Goal: Task Accomplishment & Management: Manage account settings

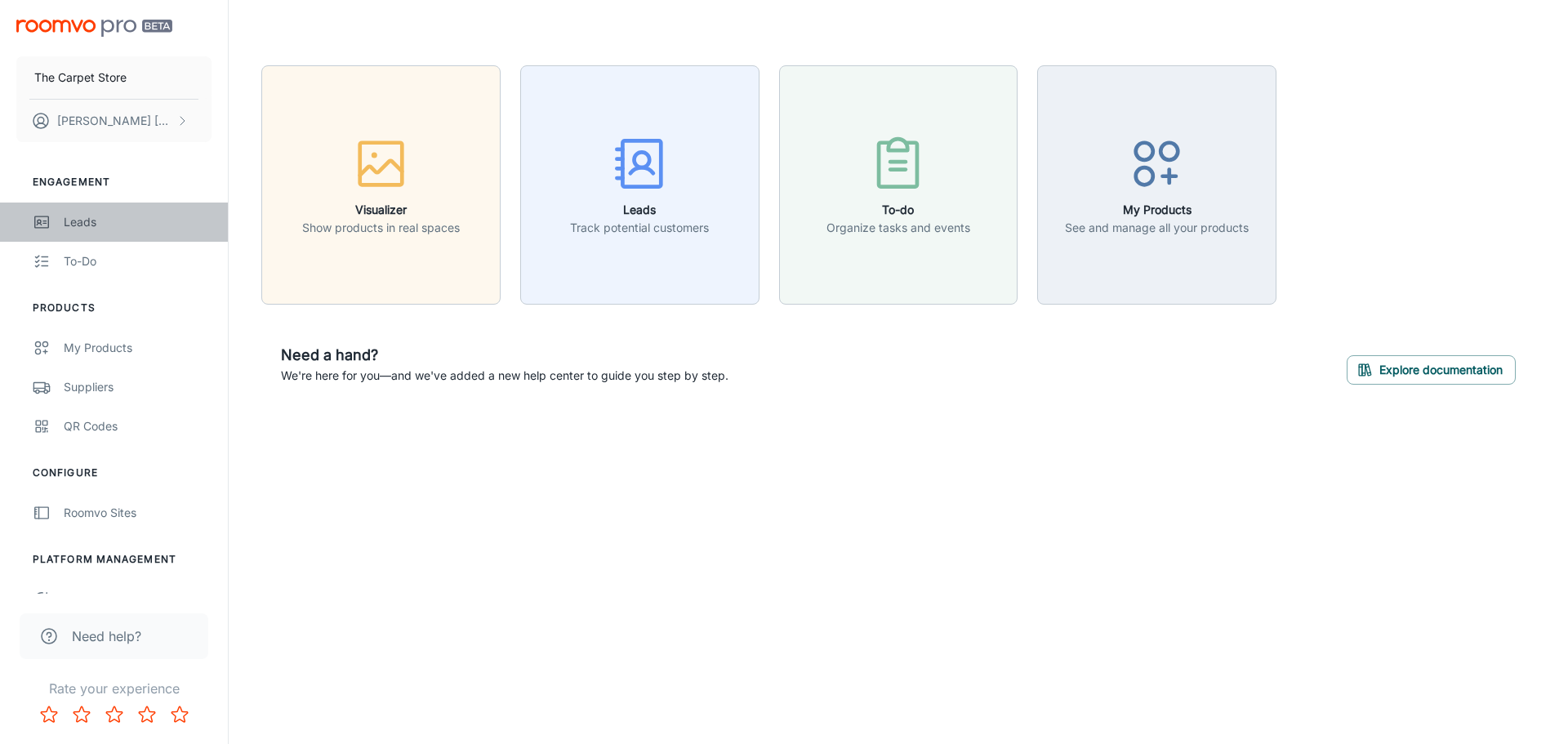
click at [89, 223] on div "Leads" at bounding box center [137, 222] width 147 height 18
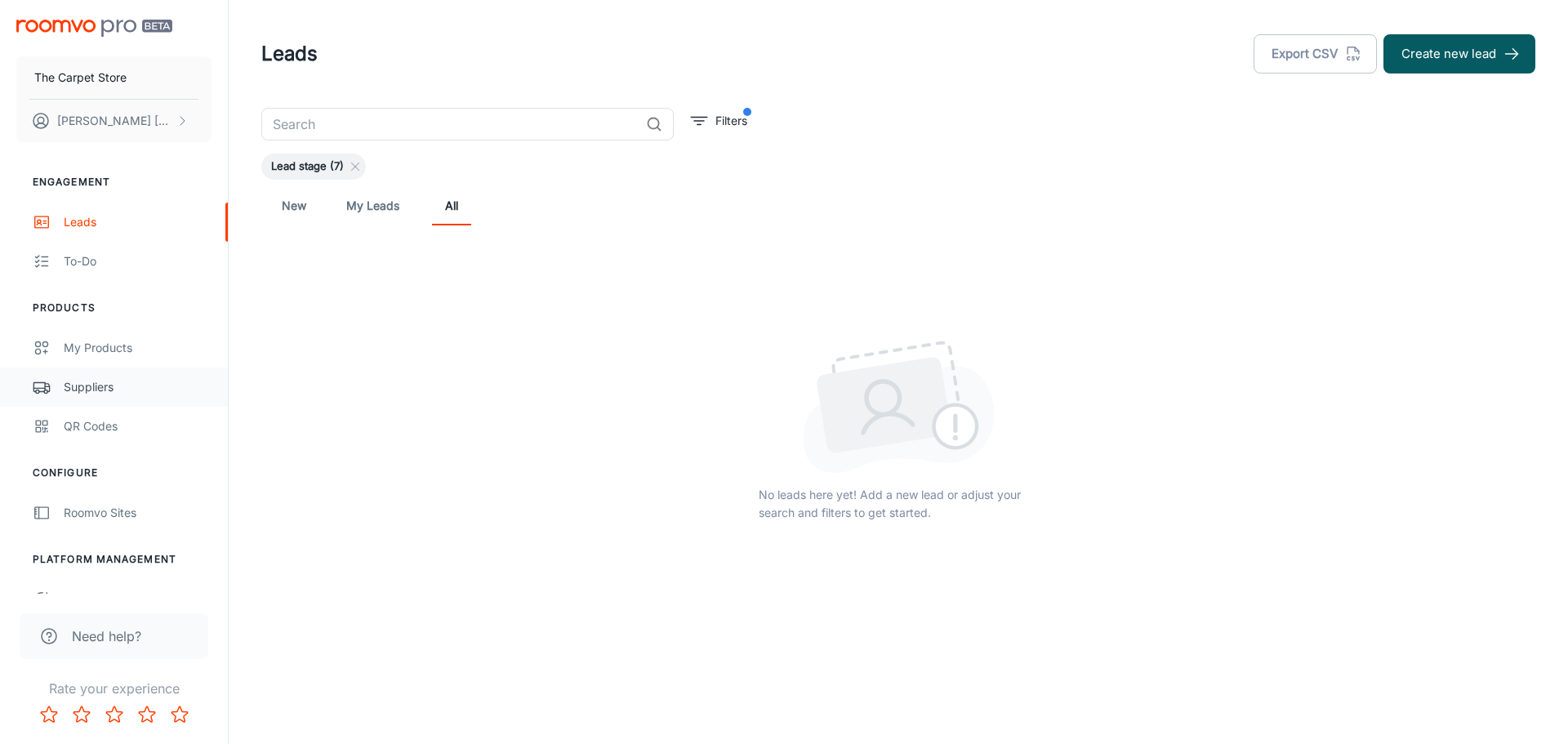
click at [92, 392] on div "Suppliers" at bounding box center [137, 387] width 147 height 18
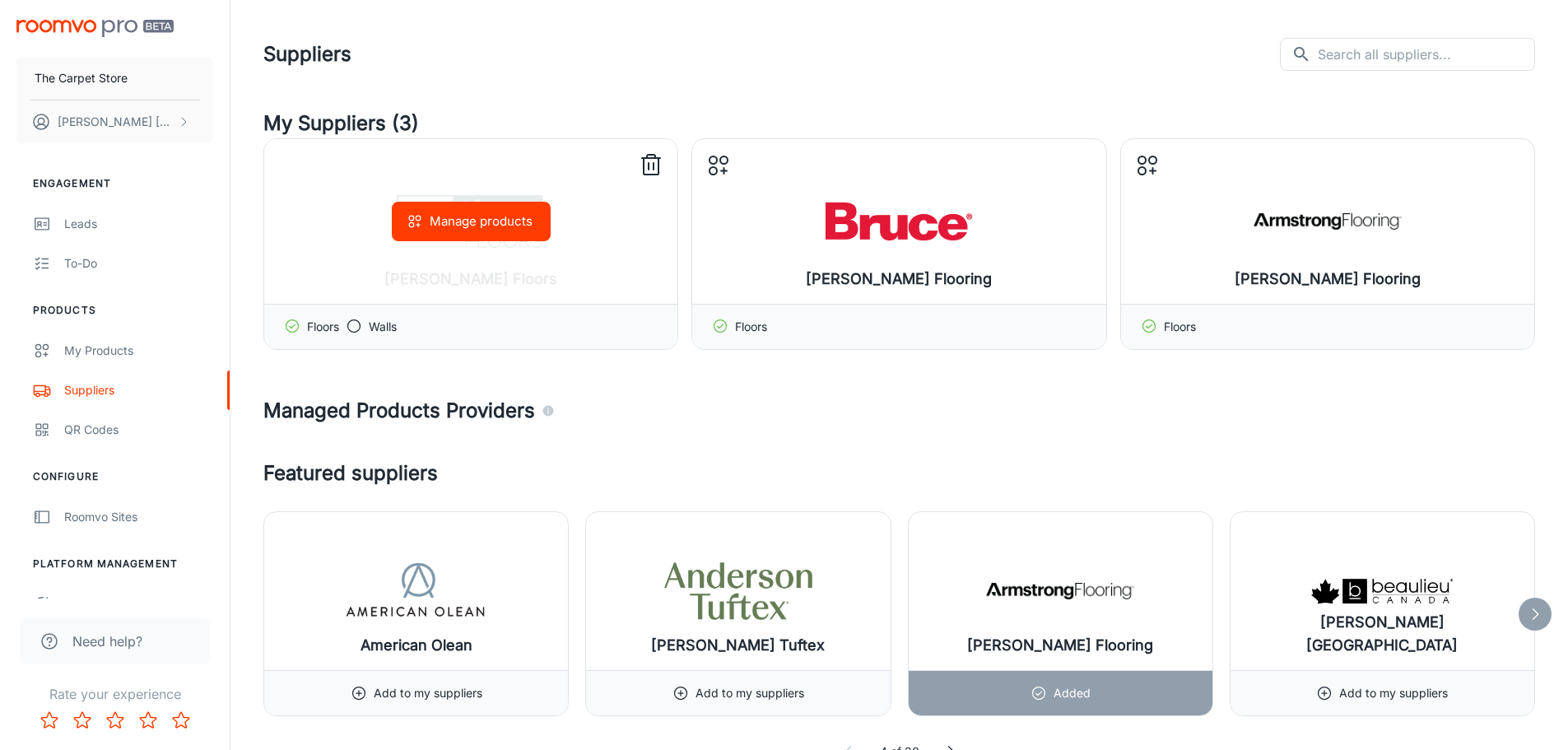
click at [354, 325] on icon at bounding box center [354, 326] width 17 height 17
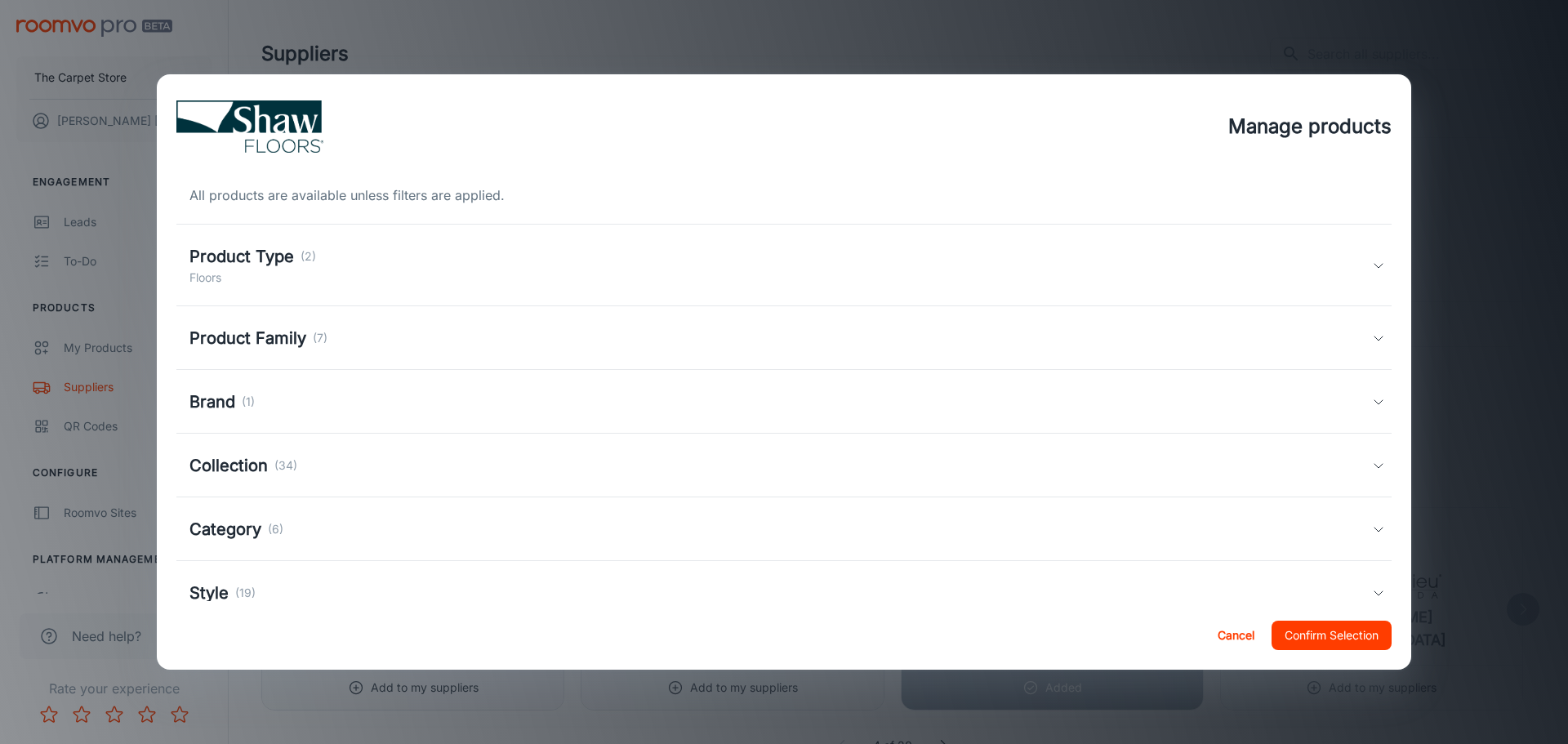
click at [1232, 638] on button "Cancel" at bounding box center [1236, 635] width 53 height 29
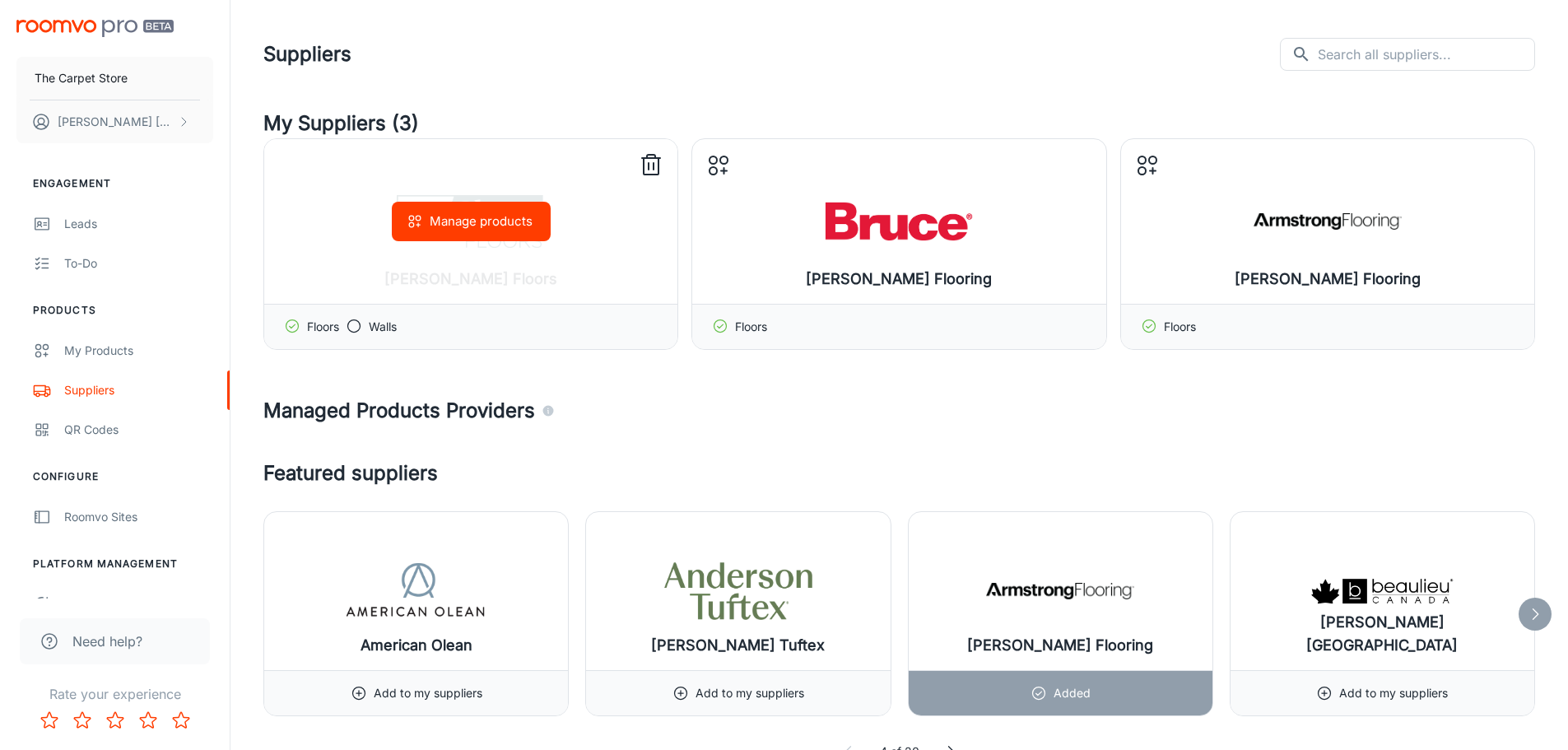
click at [361, 321] on icon at bounding box center [354, 326] width 17 height 17
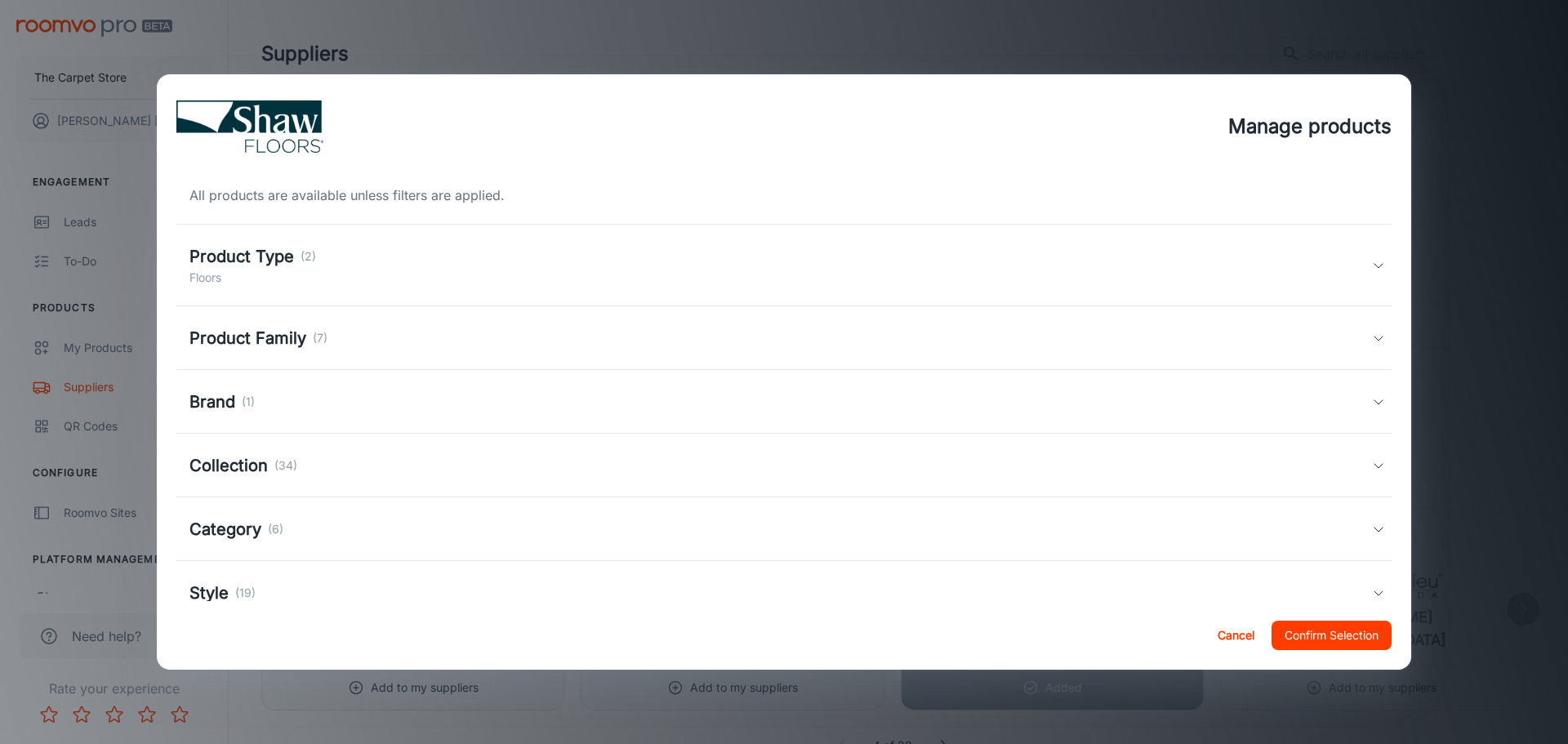
click at [458, 272] on div "Product Type (2) Floors" at bounding box center [781, 265] width 1182 height 42
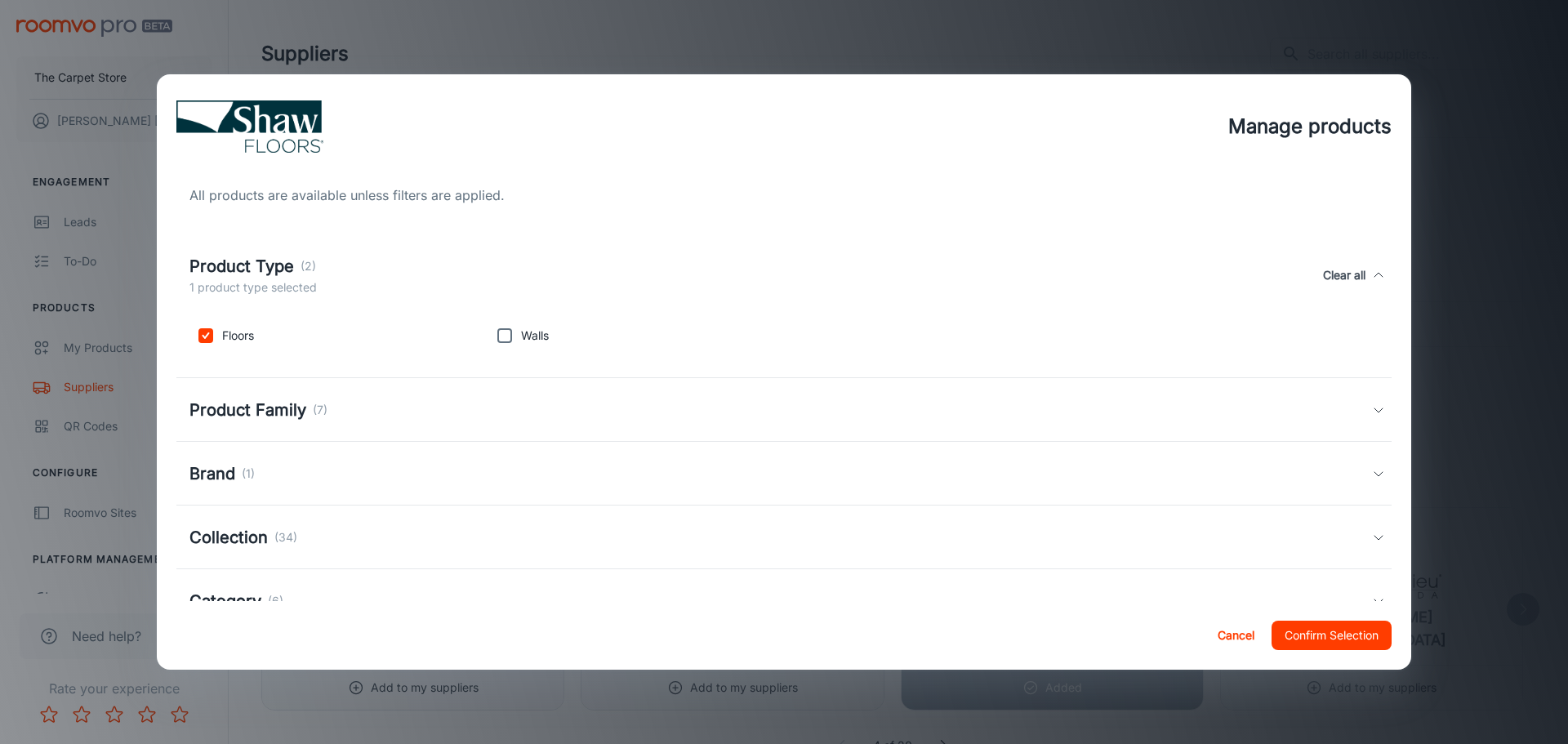
click at [502, 333] on input "checkbox" at bounding box center [505, 335] width 33 height 33
checkbox input "true"
click at [1322, 638] on button "Confirm Selection" at bounding box center [1332, 635] width 120 height 29
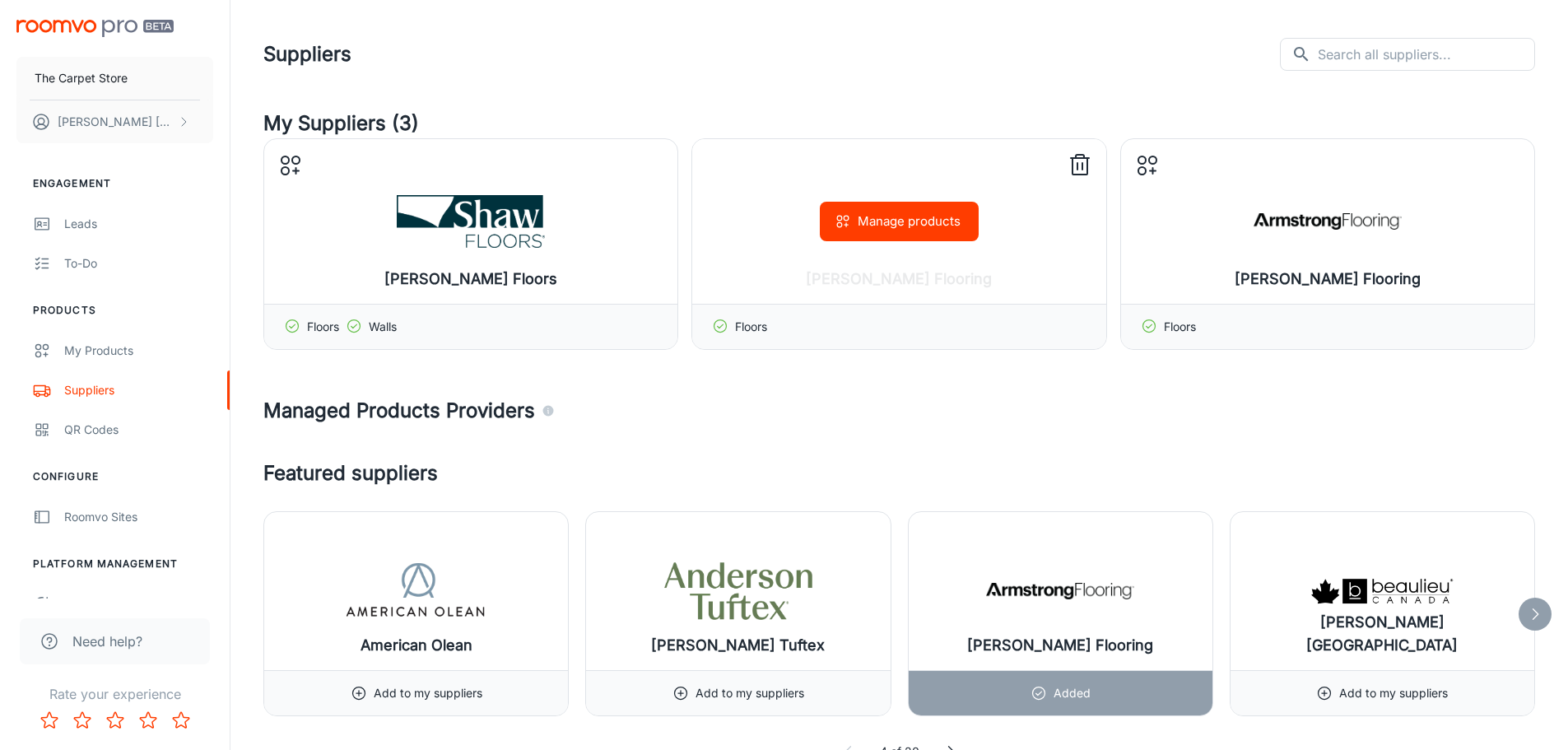
click at [1081, 165] on icon at bounding box center [1080, 165] width 26 height 26
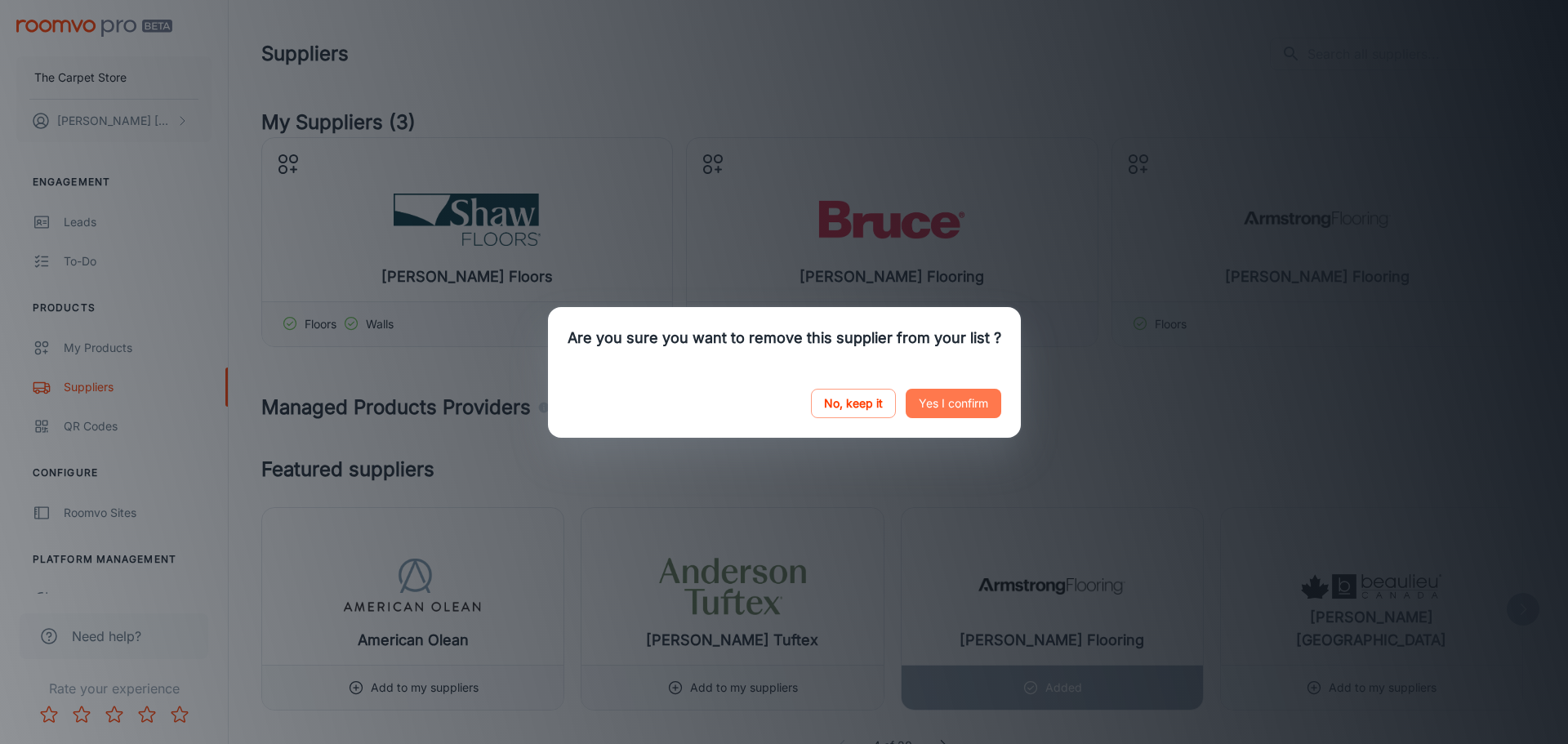
click at [947, 405] on button "Yes I confirm" at bounding box center [953, 403] width 96 height 29
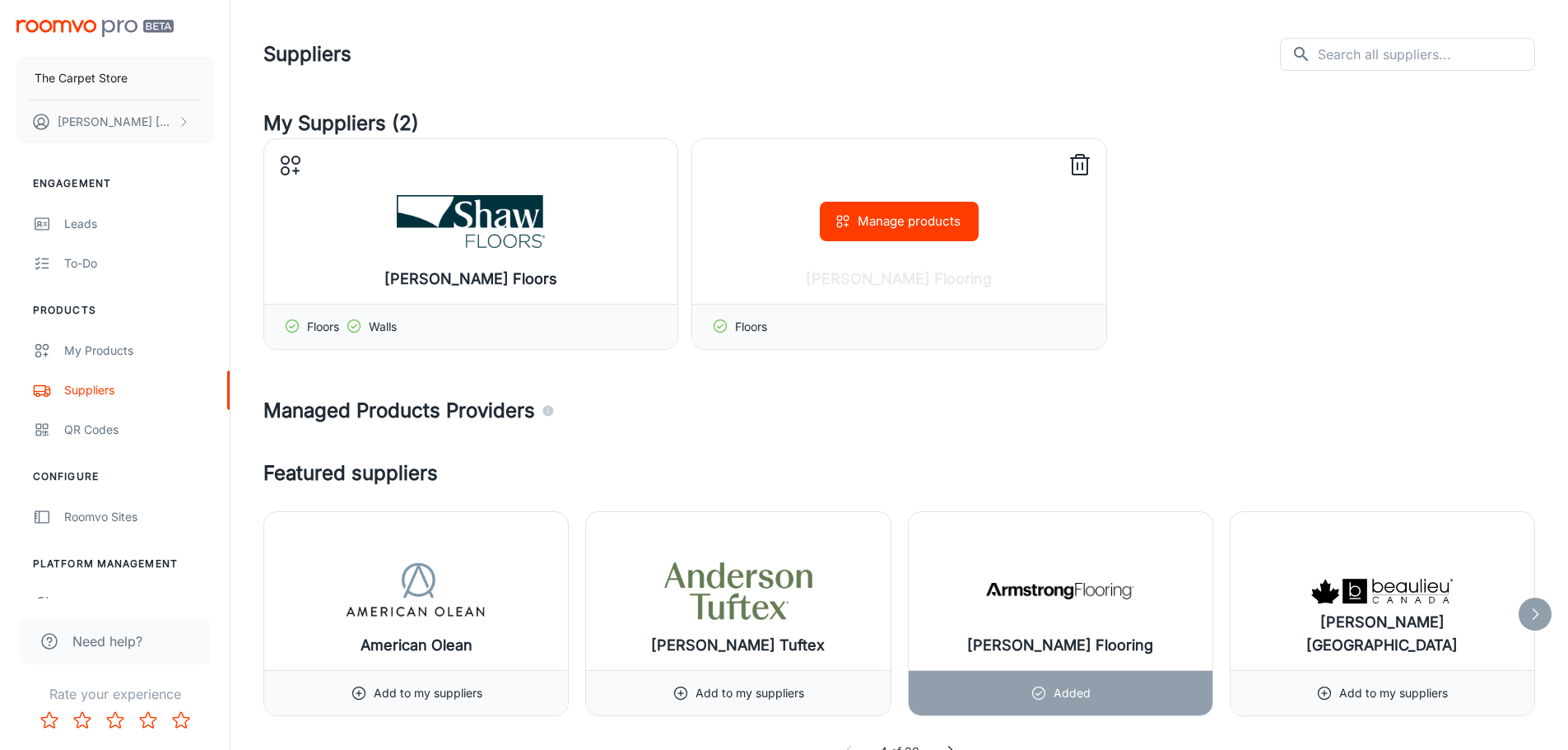
click at [1087, 163] on icon at bounding box center [1080, 166] width 15 height 17
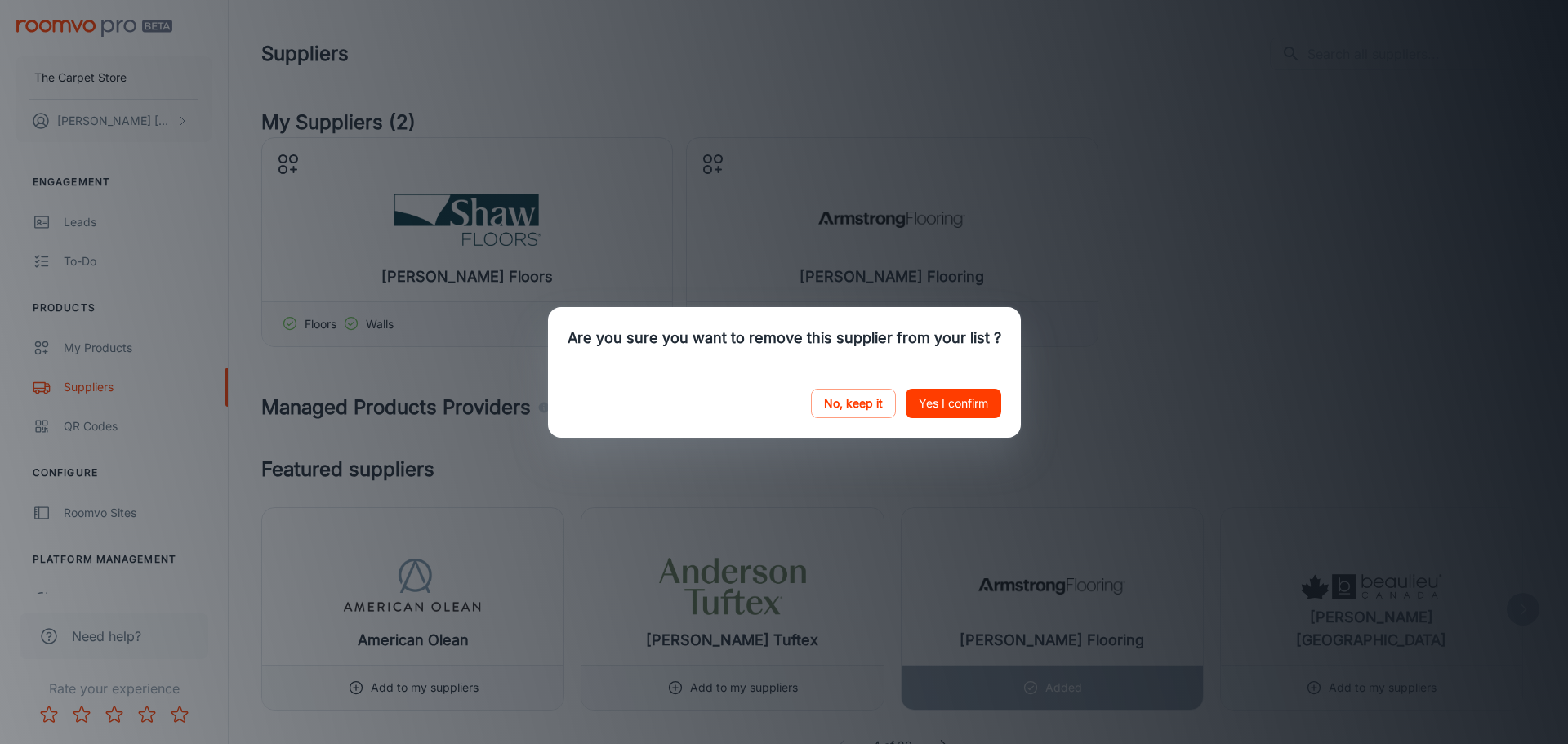
click at [934, 403] on button "Yes I confirm" at bounding box center [953, 403] width 96 height 29
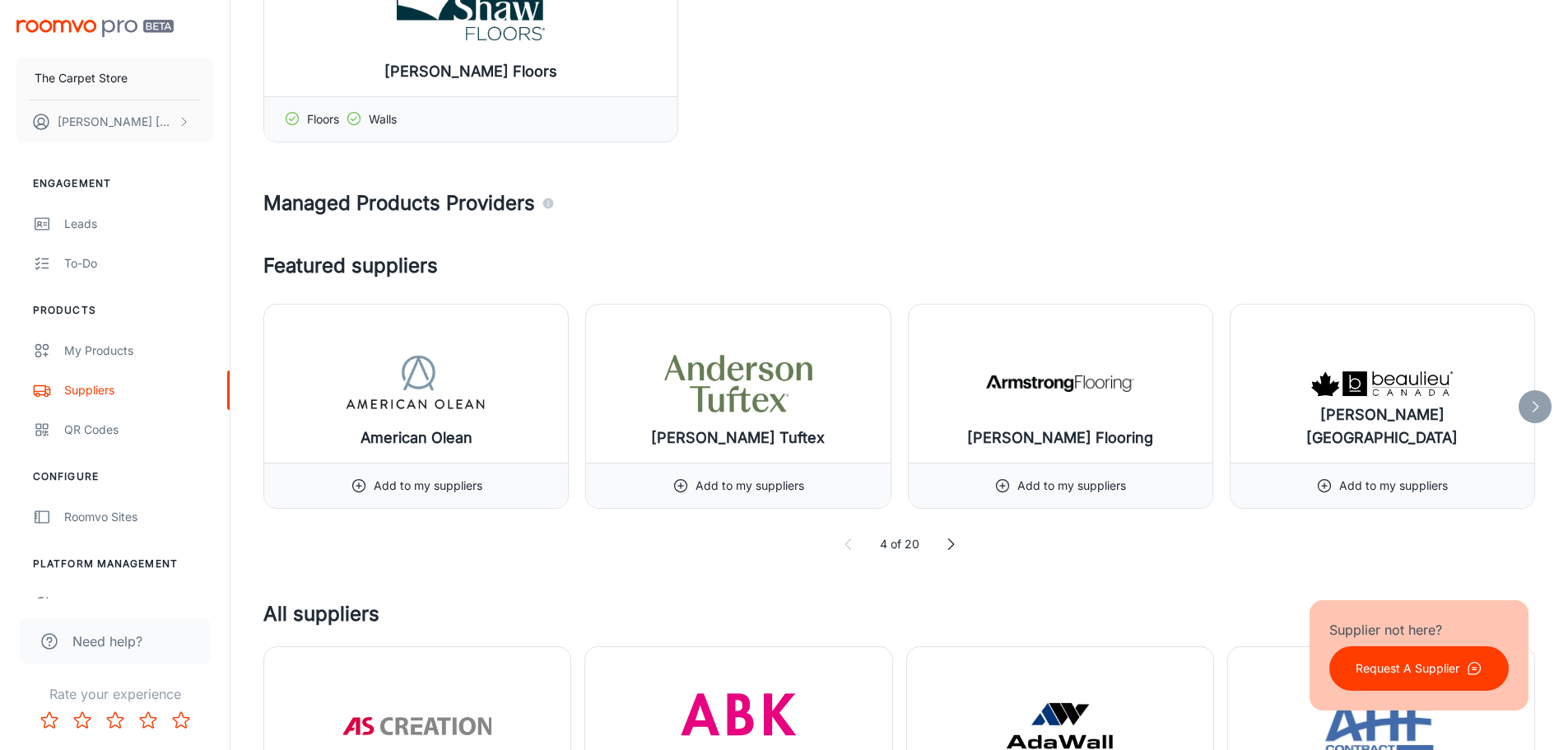
scroll to position [247, 0]
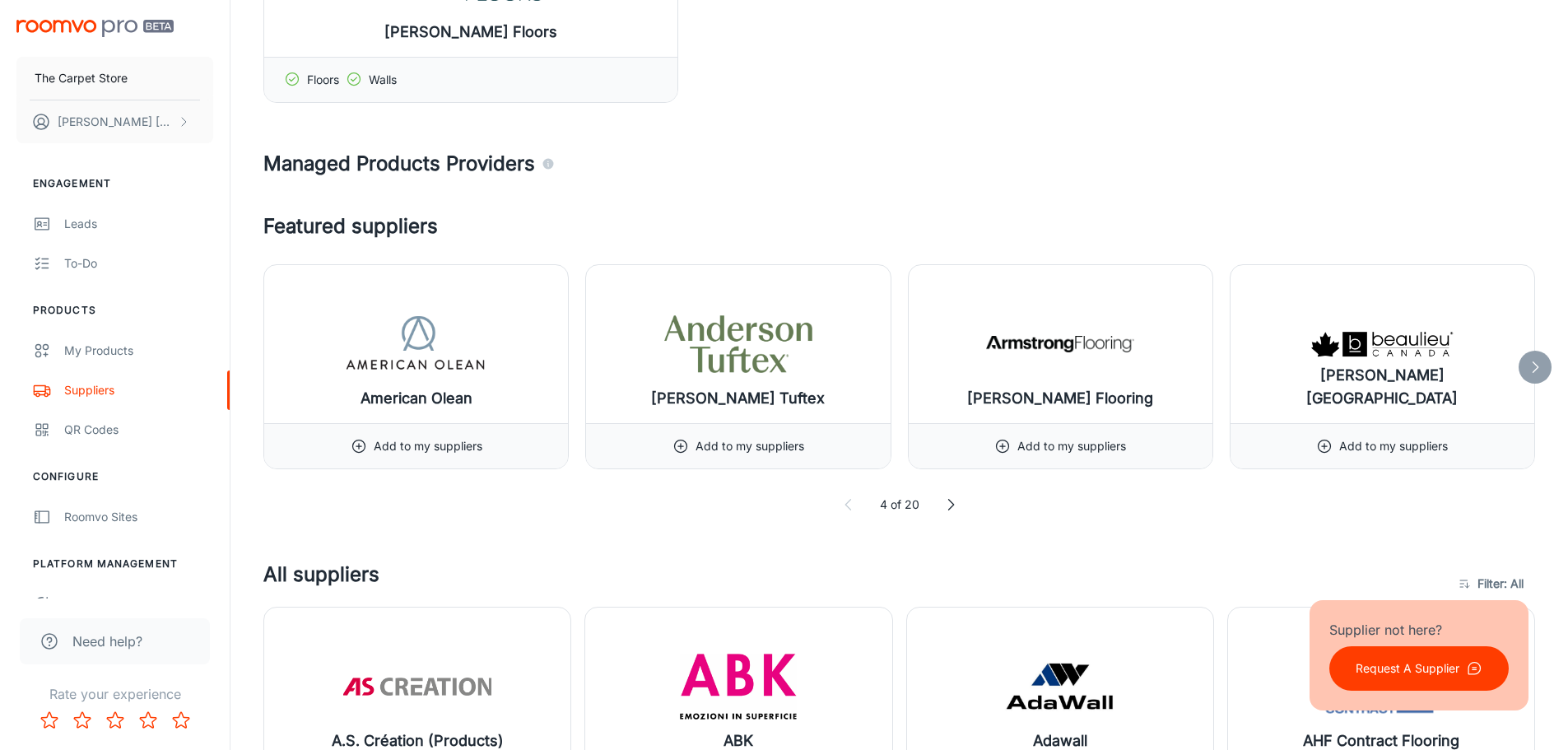
click at [949, 504] on icon at bounding box center [950, 504] width 17 height 17
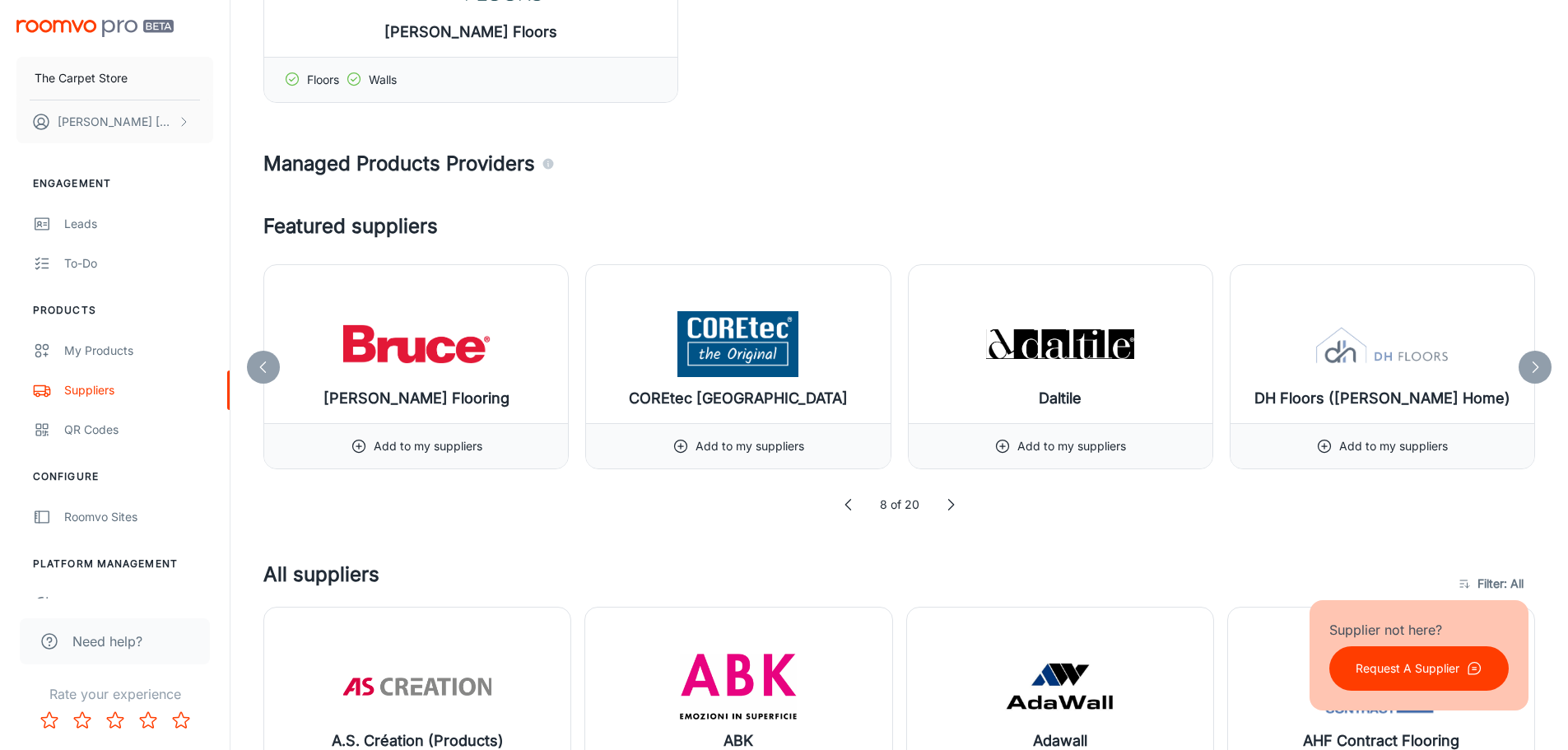
click at [847, 506] on icon at bounding box center [848, 504] width 17 height 17
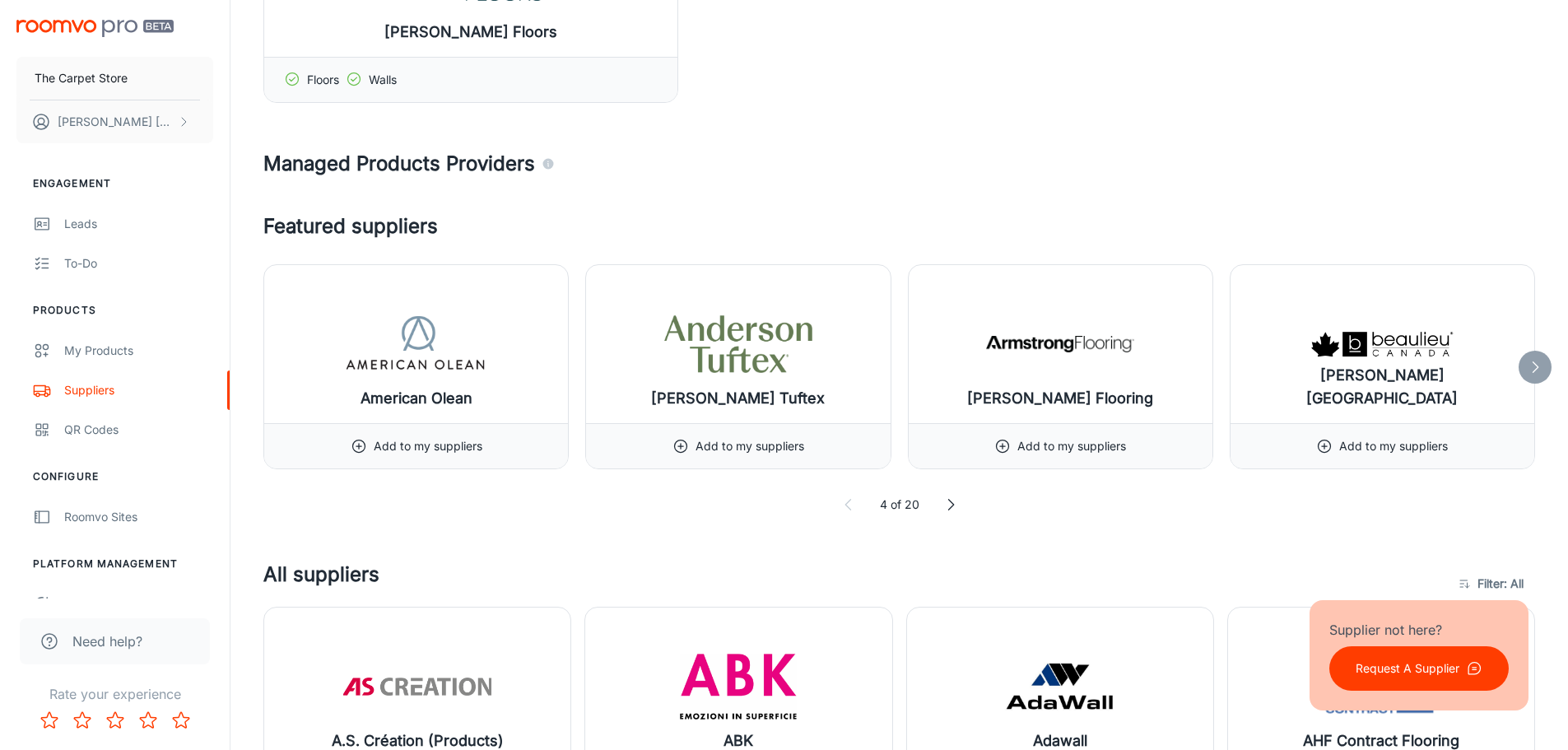
click at [953, 506] on polyline at bounding box center [951, 505] width 5 height 10
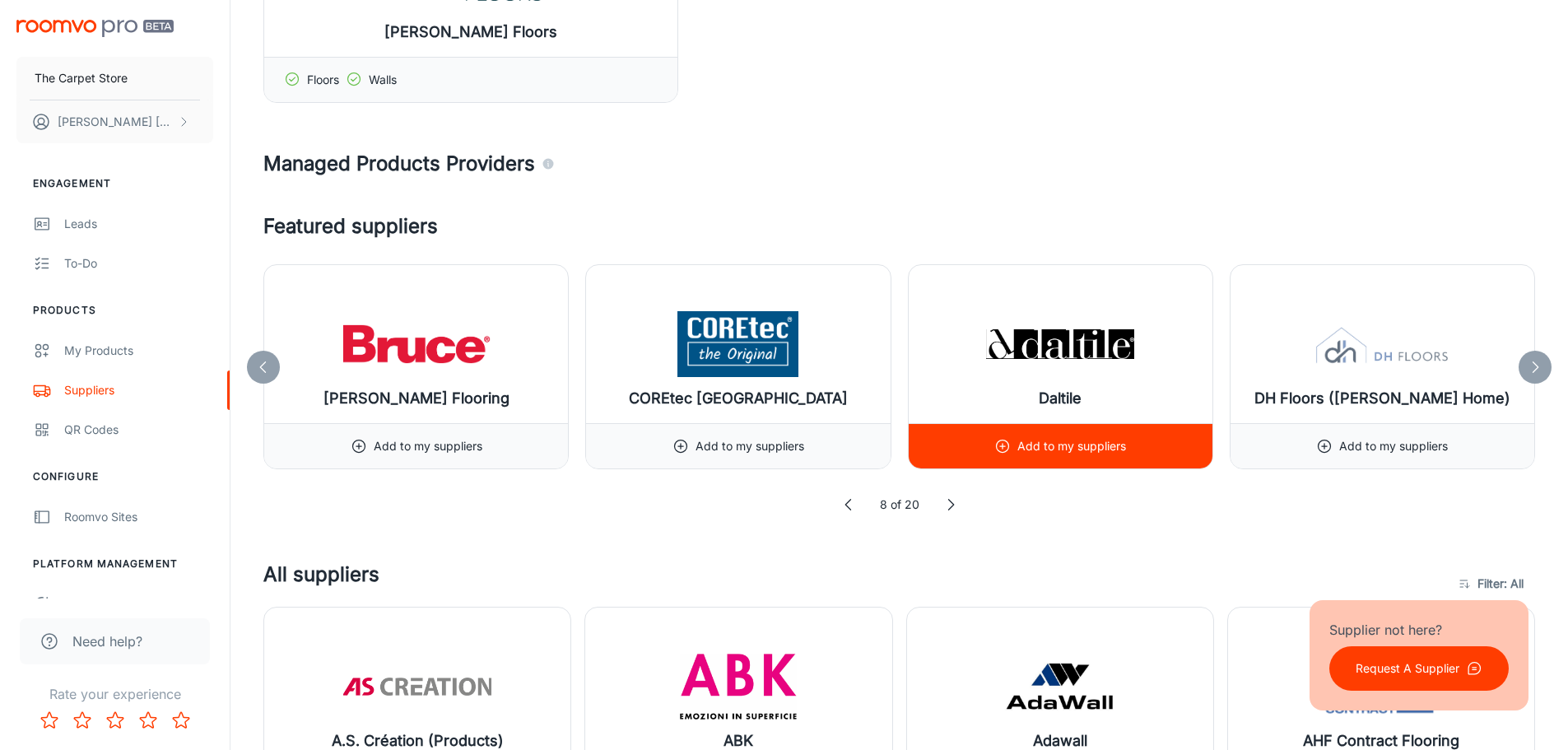
click at [1005, 443] on icon at bounding box center [1002, 446] width 17 height 17
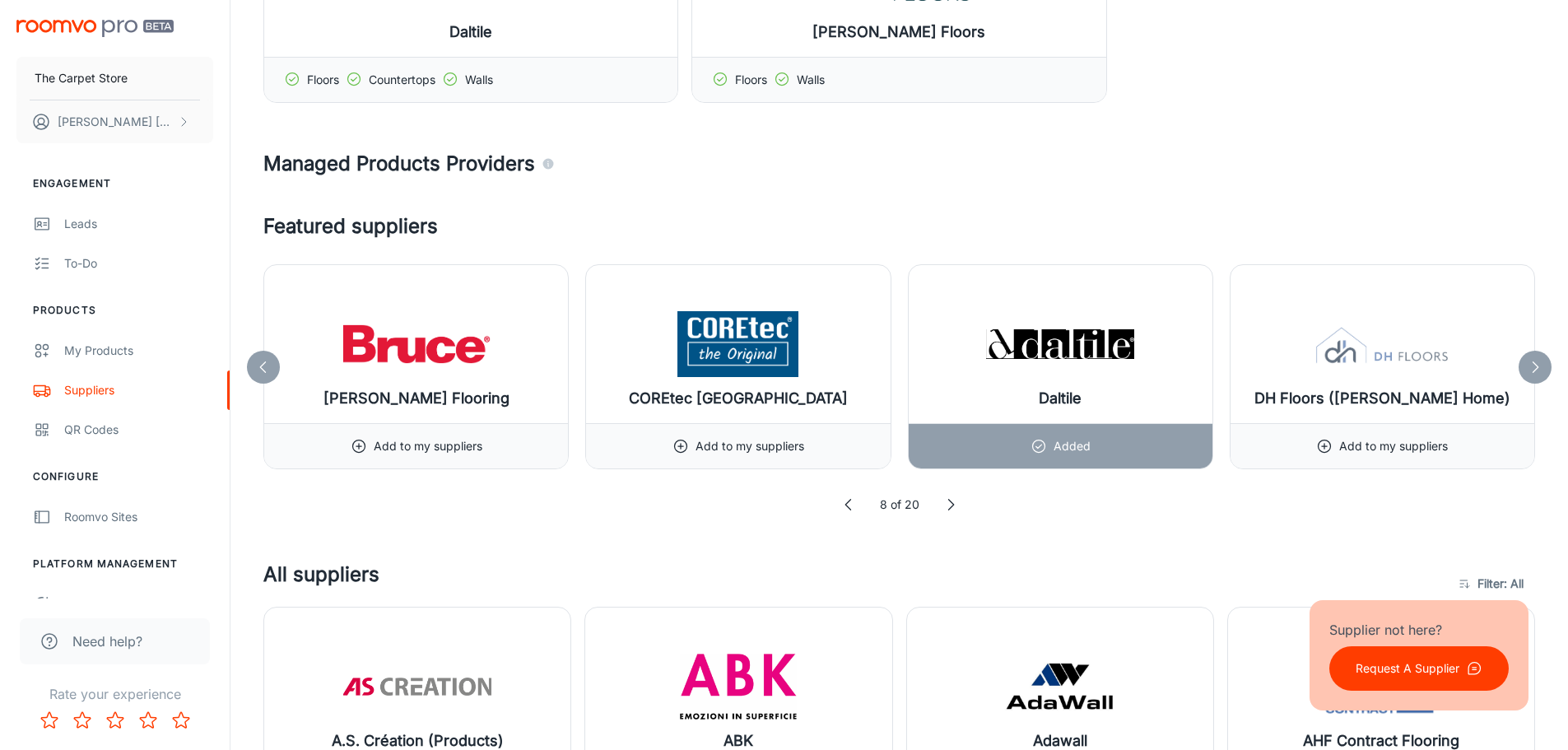
click at [947, 507] on icon at bounding box center [950, 504] width 17 height 17
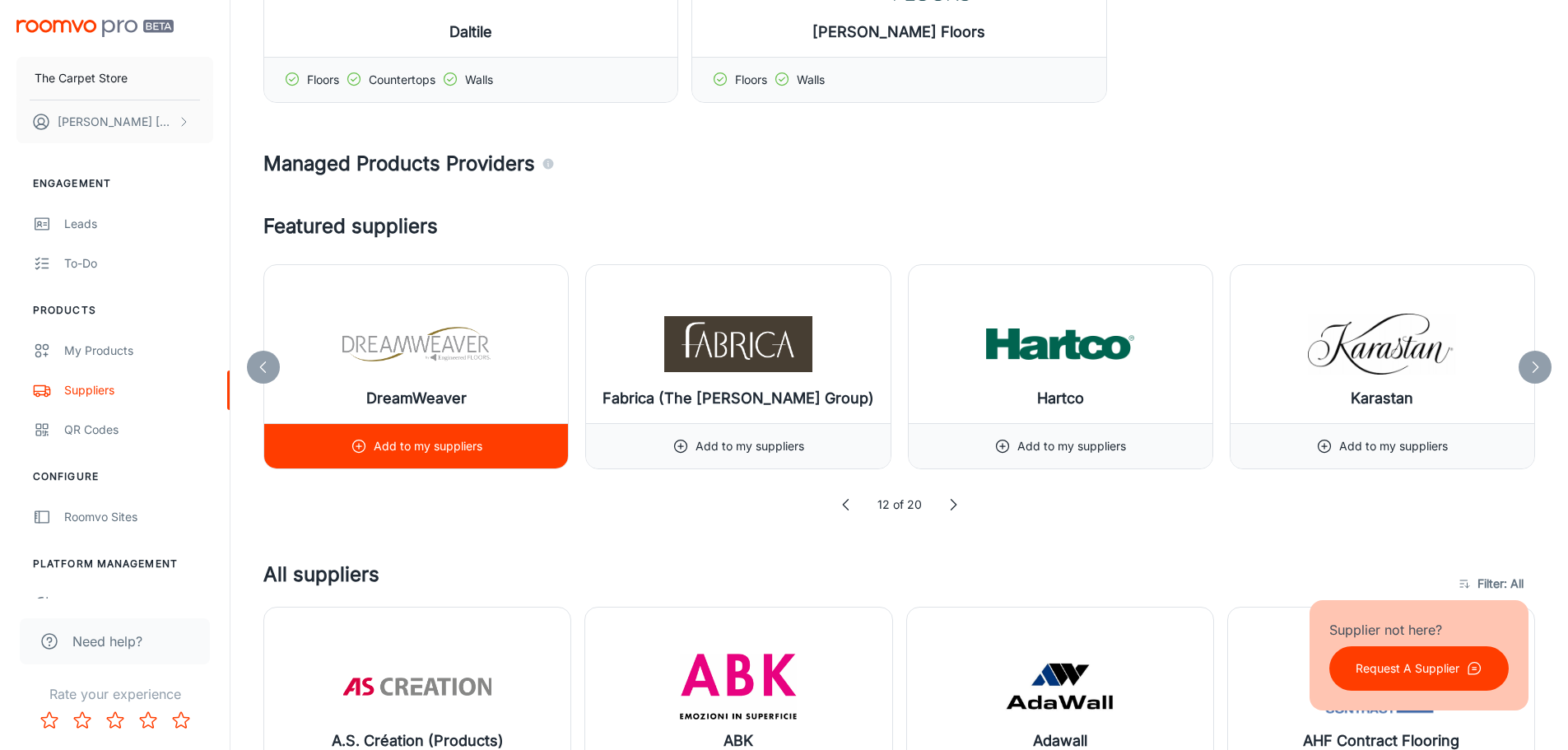
click at [350, 443] on icon at bounding box center [358, 446] width 17 height 17
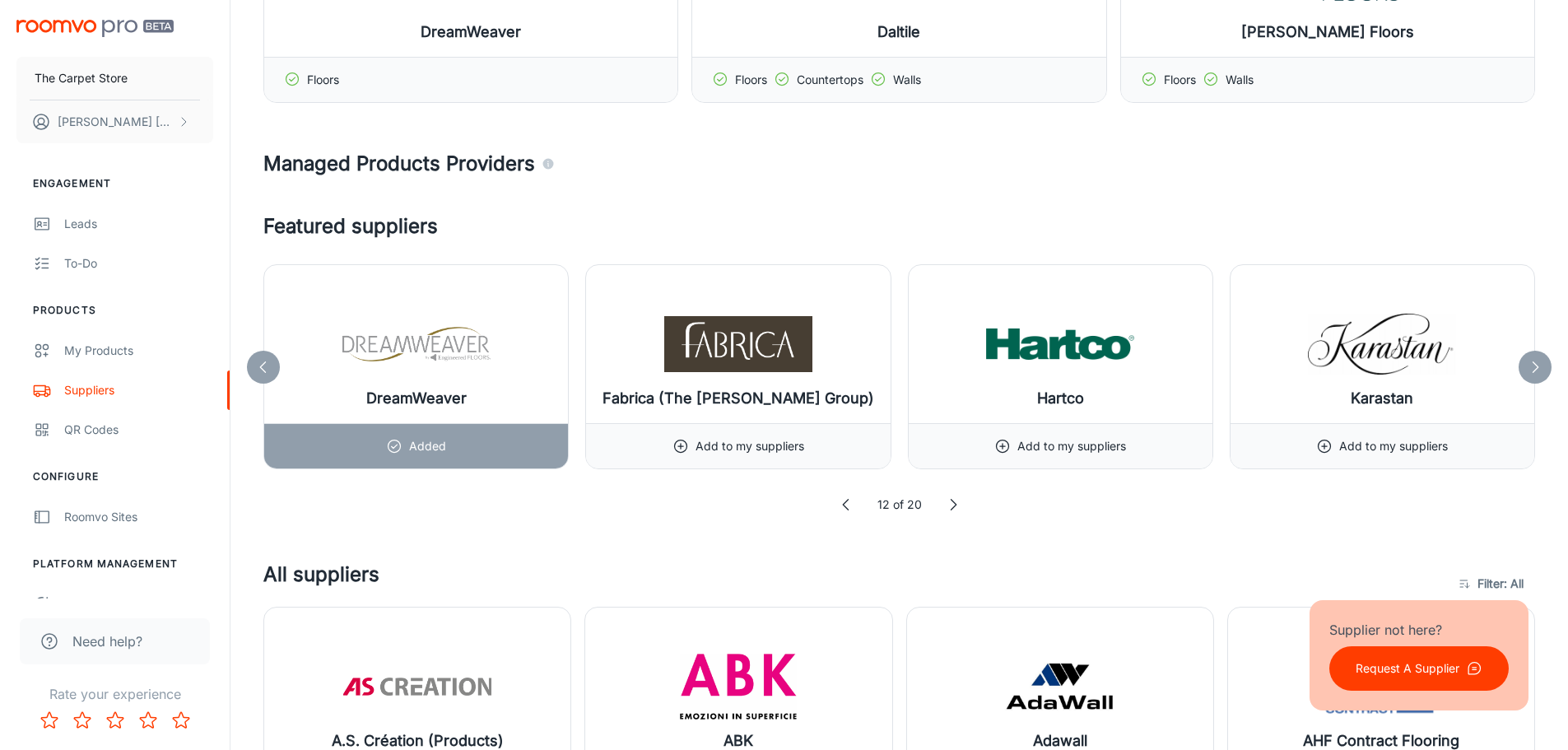
click at [947, 508] on icon at bounding box center [953, 504] width 17 height 17
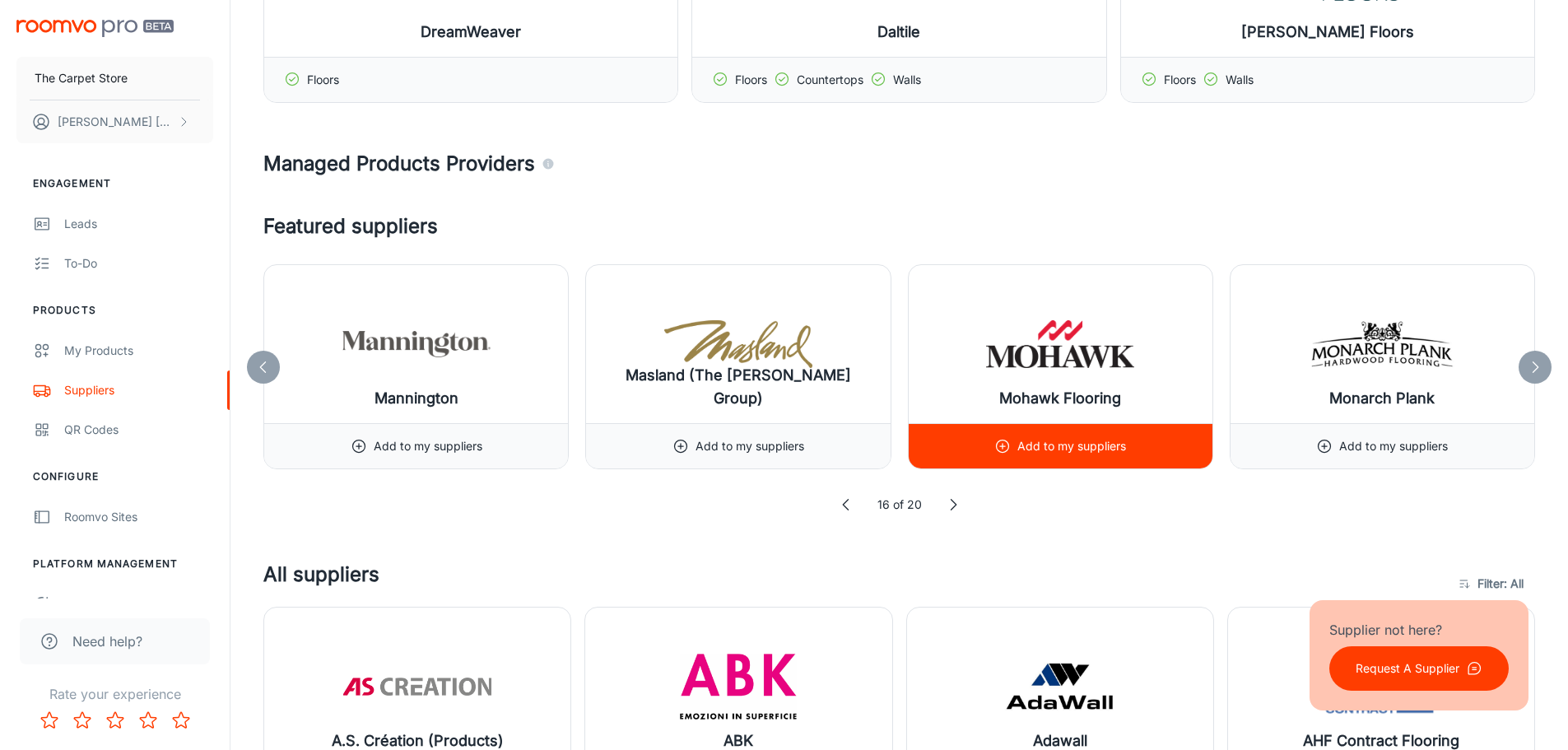
click at [1006, 443] on icon at bounding box center [1002, 446] width 17 height 17
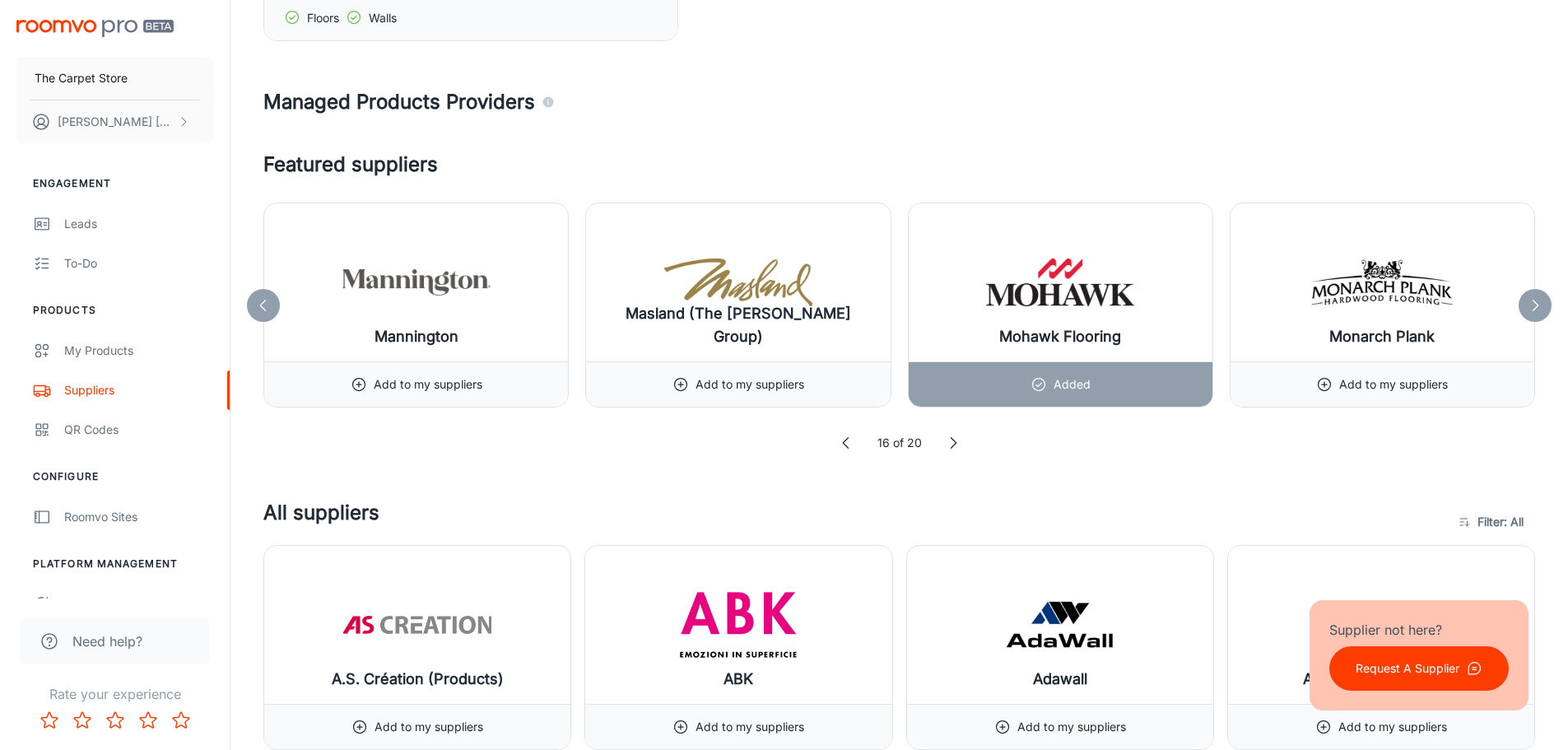
scroll to position [576, 0]
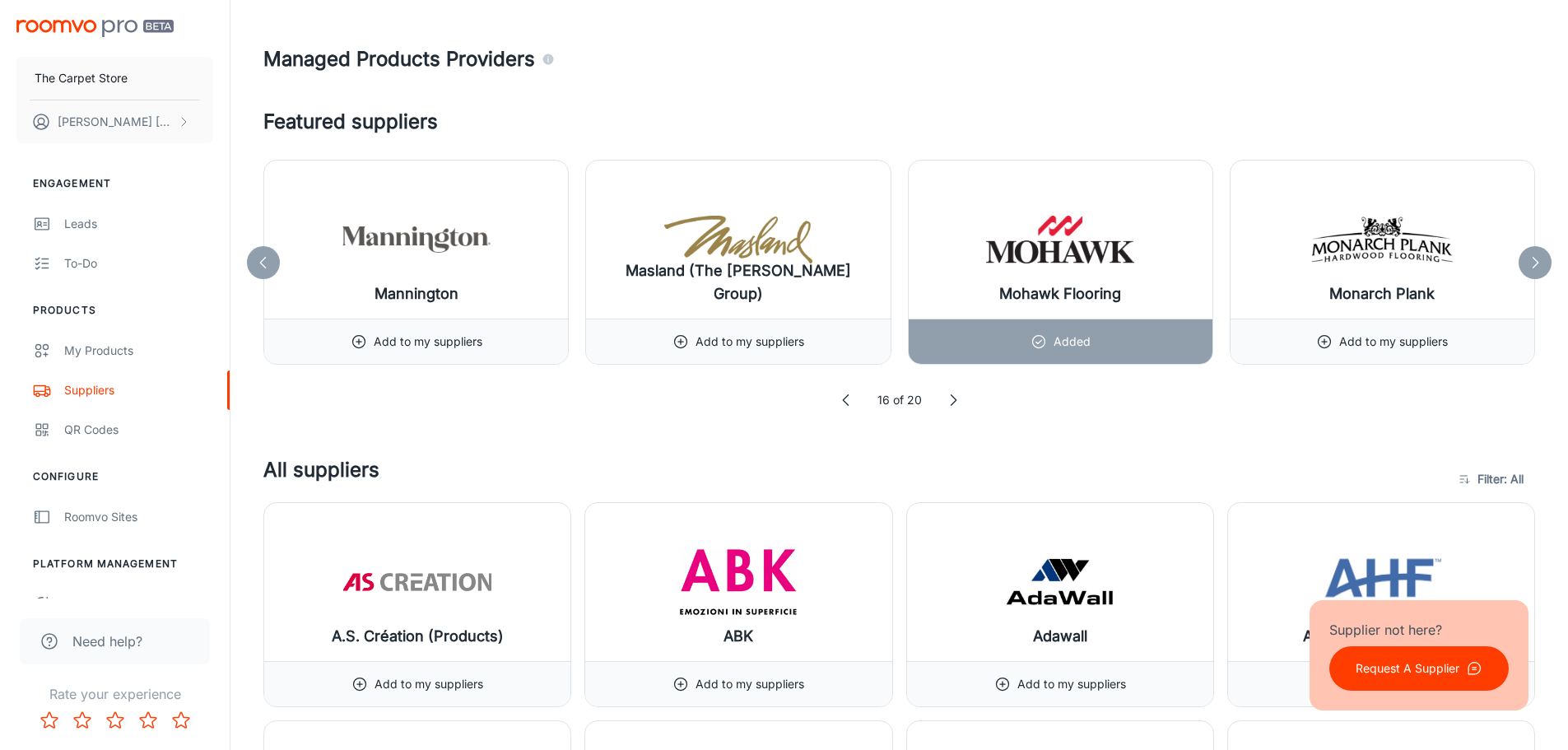
click at [952, 399] on icon at bounding box center [953, 400] width 17 height 17
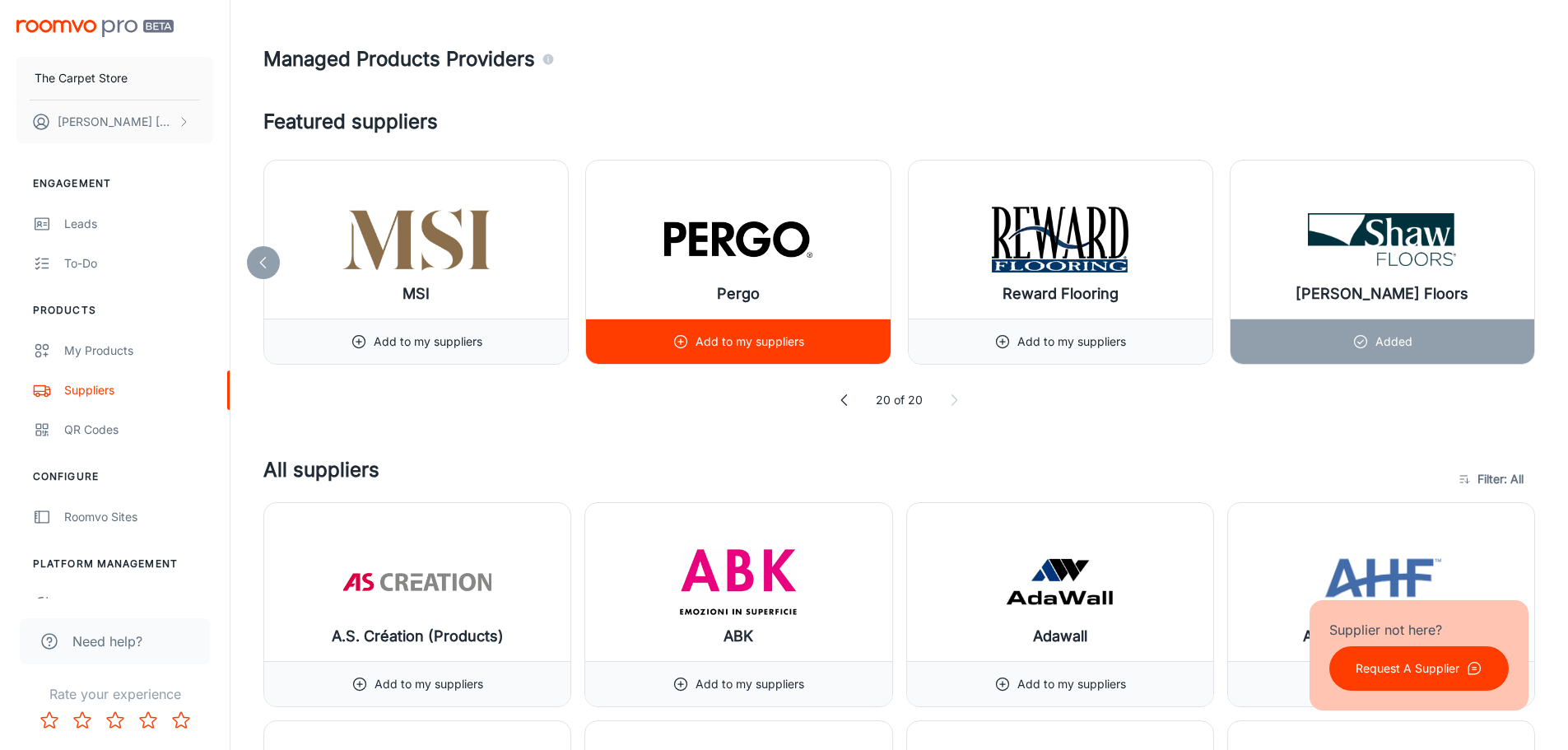
click at [728, 336] on p "Add to my suppliers" at bounding box center [749, 342] width 109 height 18
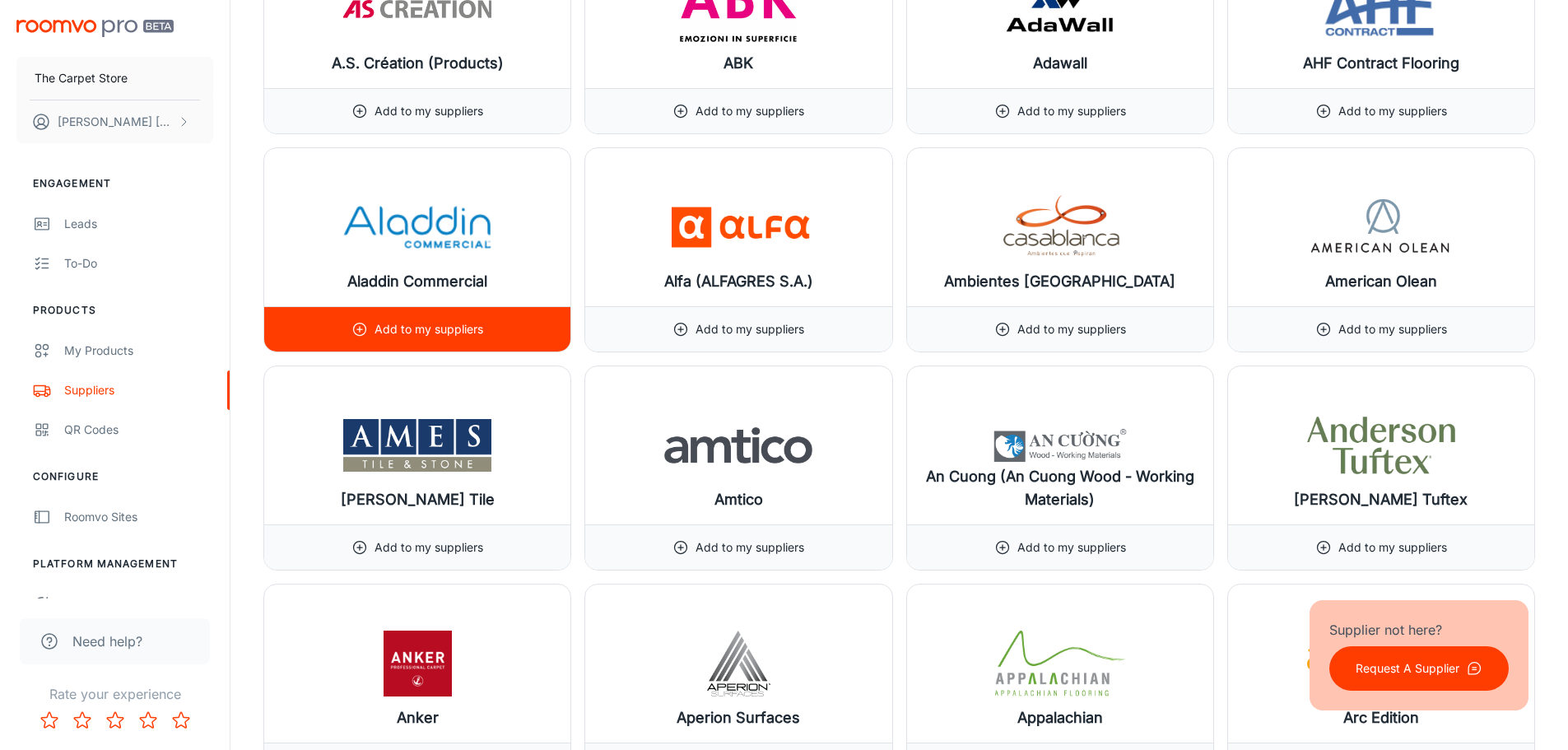
scroll to position [1152, 0]
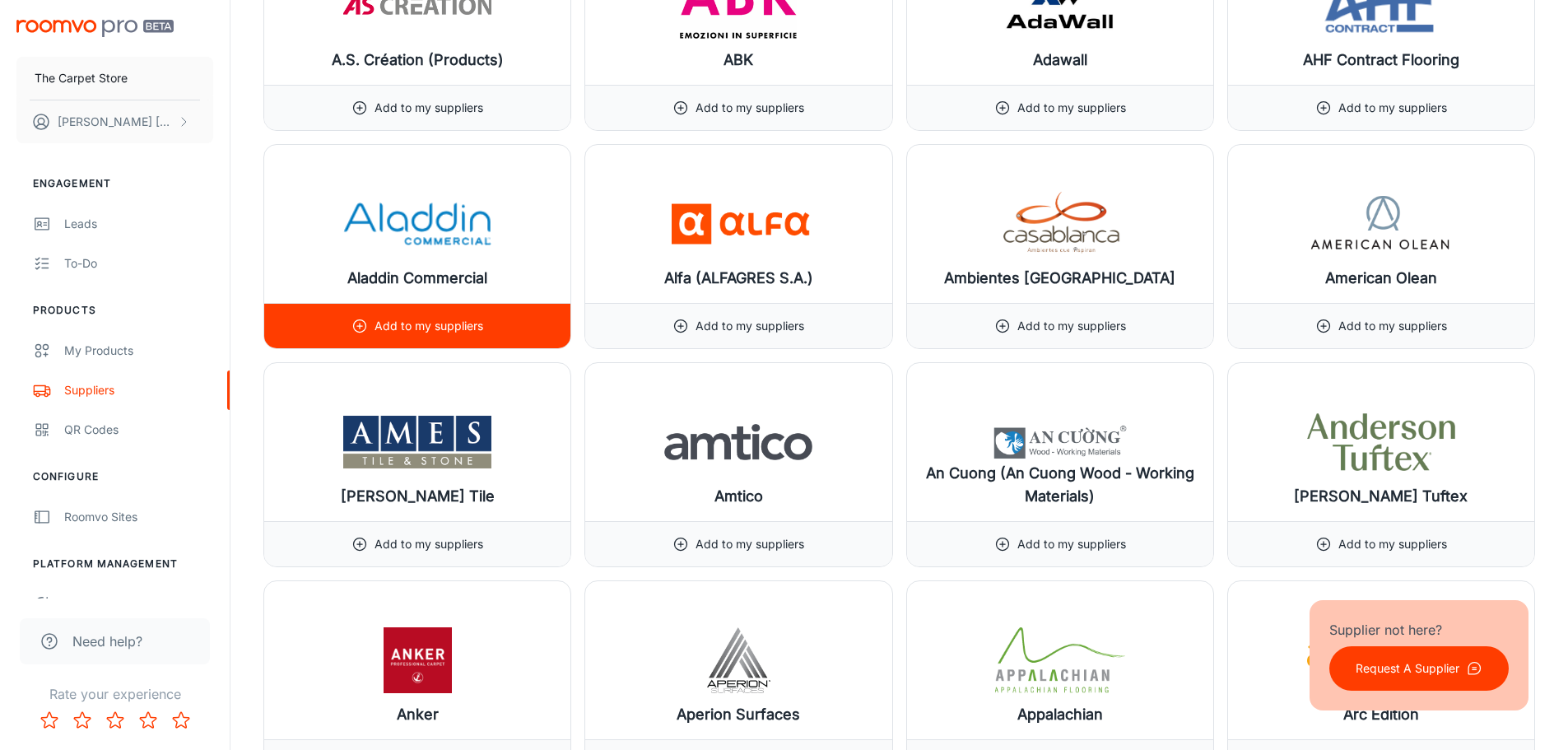
click at [409, 320] on p "Add to my suppliers" at bounding box center [429, 326] width 109 height 18
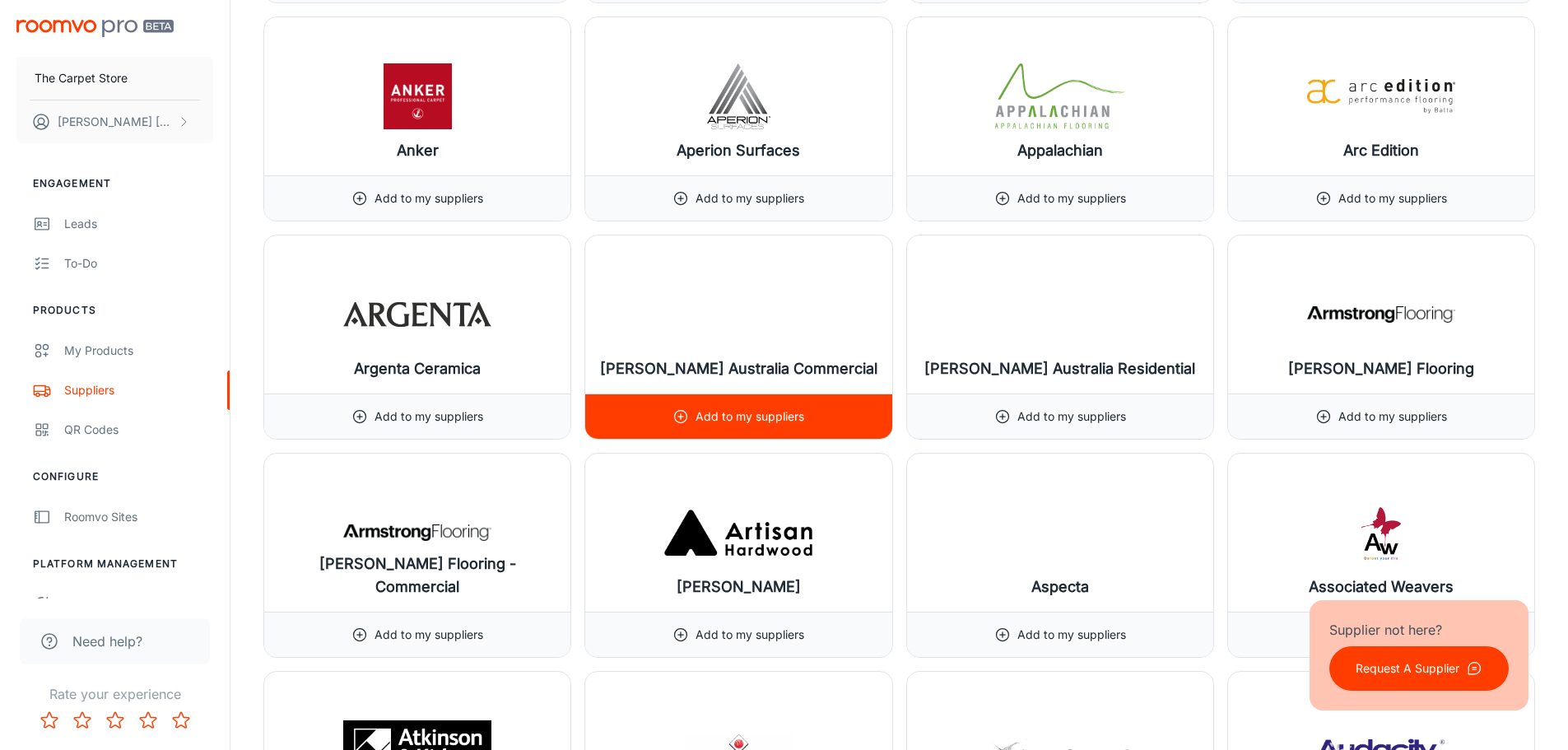
scroll to position [1729, 0]
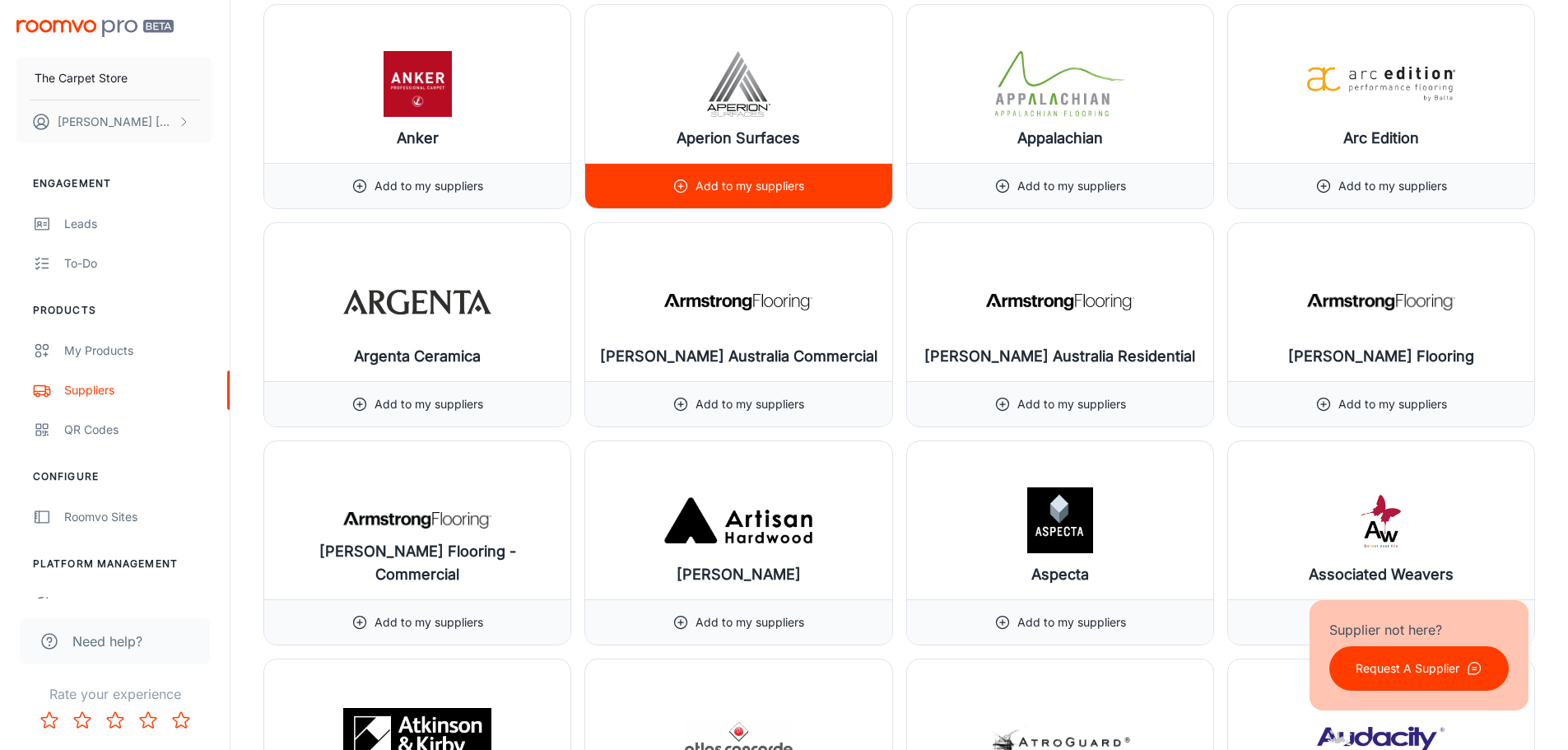
click at [1316, 241] on div "[PERSON_NAME] Flooring" at bounding box center [1381, 302] width 306 height 158
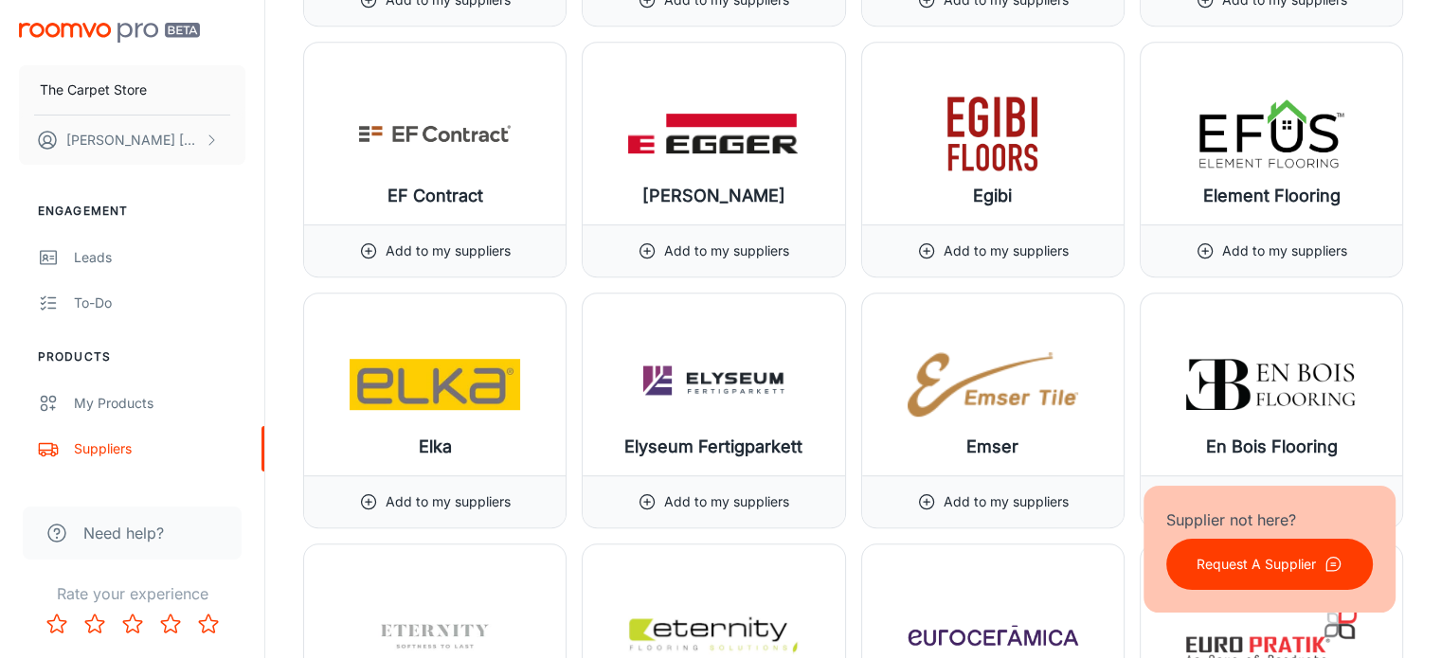
scroll to position [8272, 0]
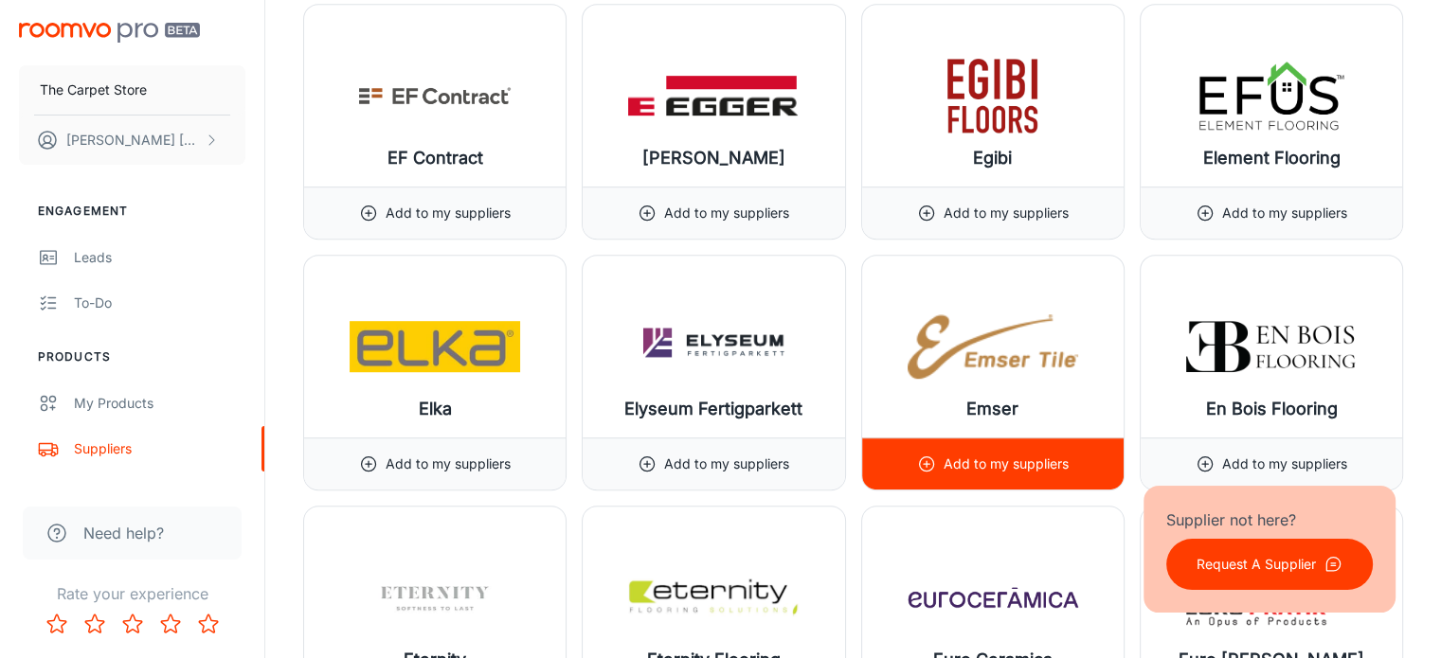
click at [940, 439] on div "Add to my suppliers" at bounding box center [993, 464] width 152 height 51
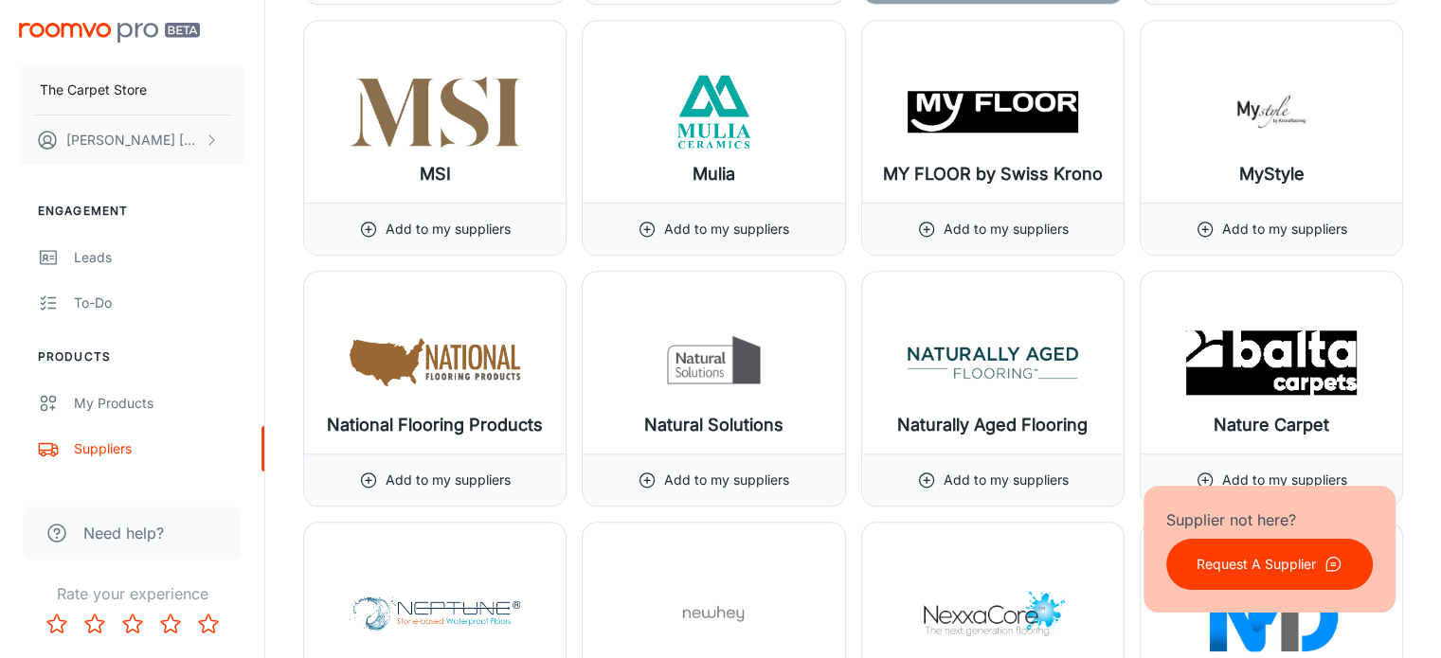
scroll to position [16250, 0]
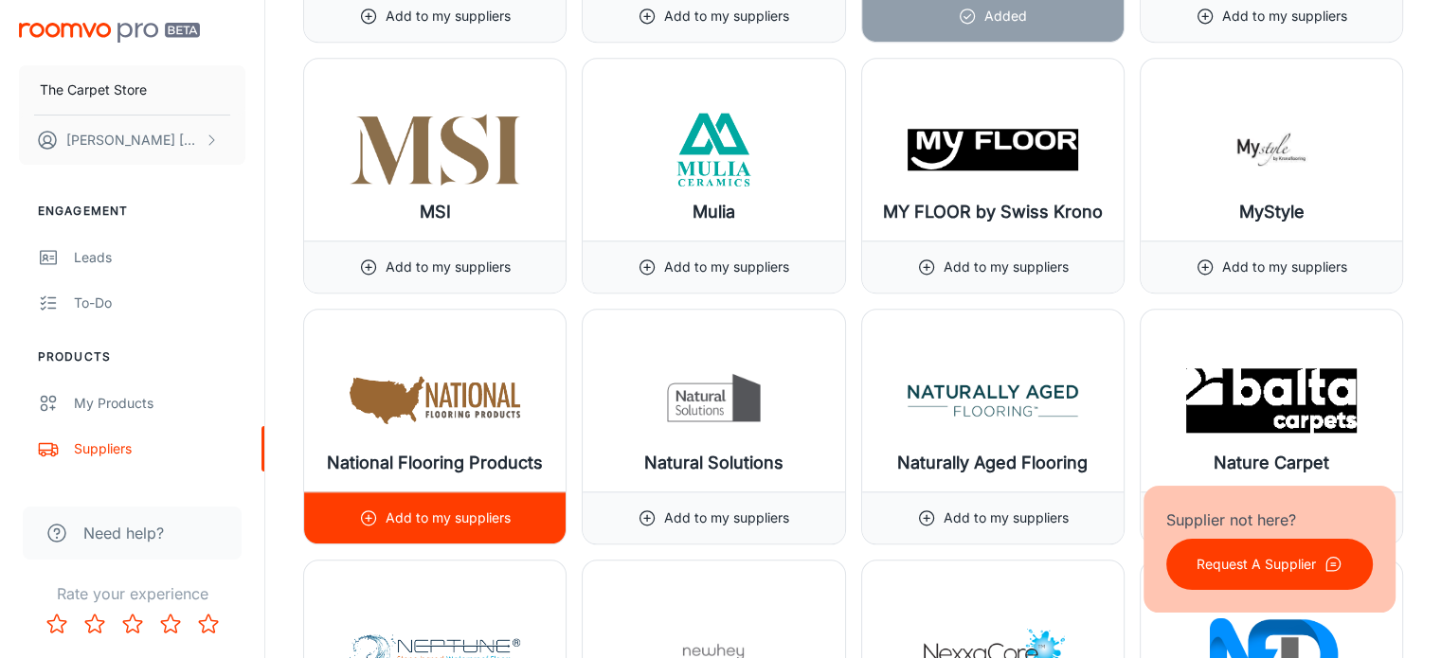
click at [470, 508] on p "Add to my suppliers" at bounding box center [447, 518] width 125 height 21
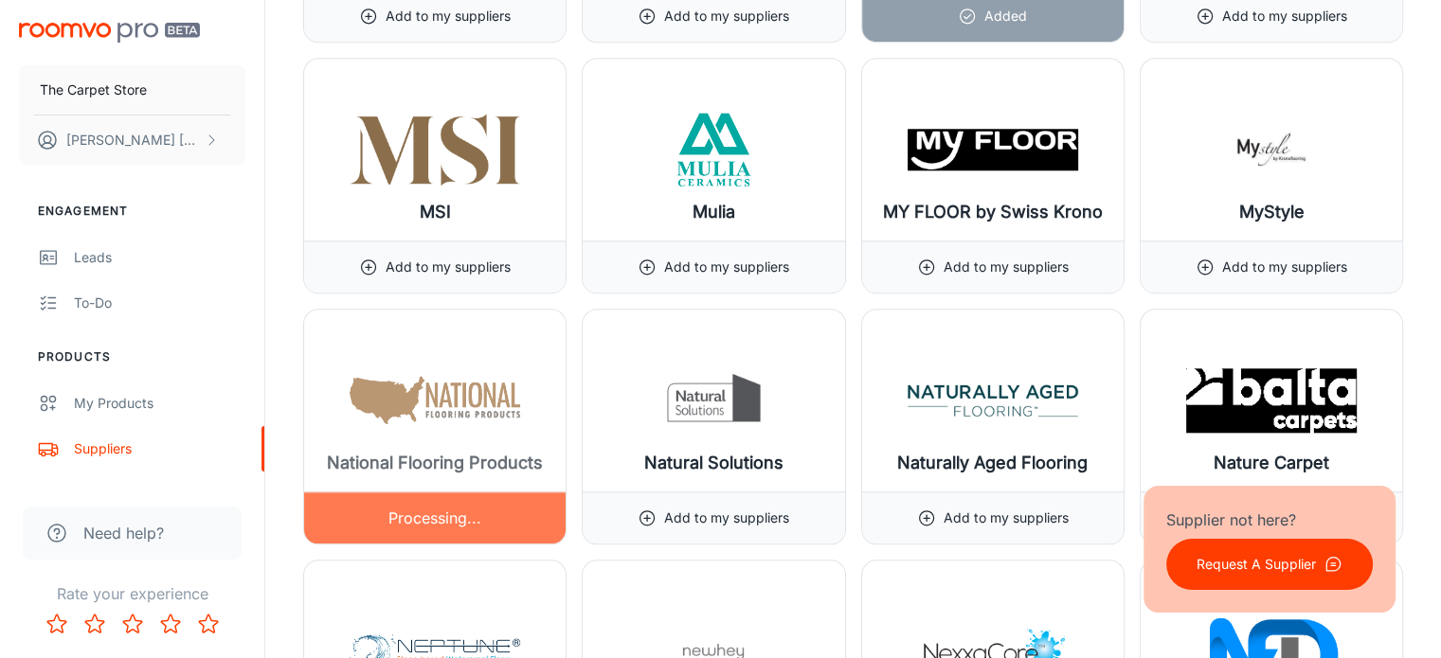
click at [470, 477] on div at bounding box center [434, 427] width 261 height 234
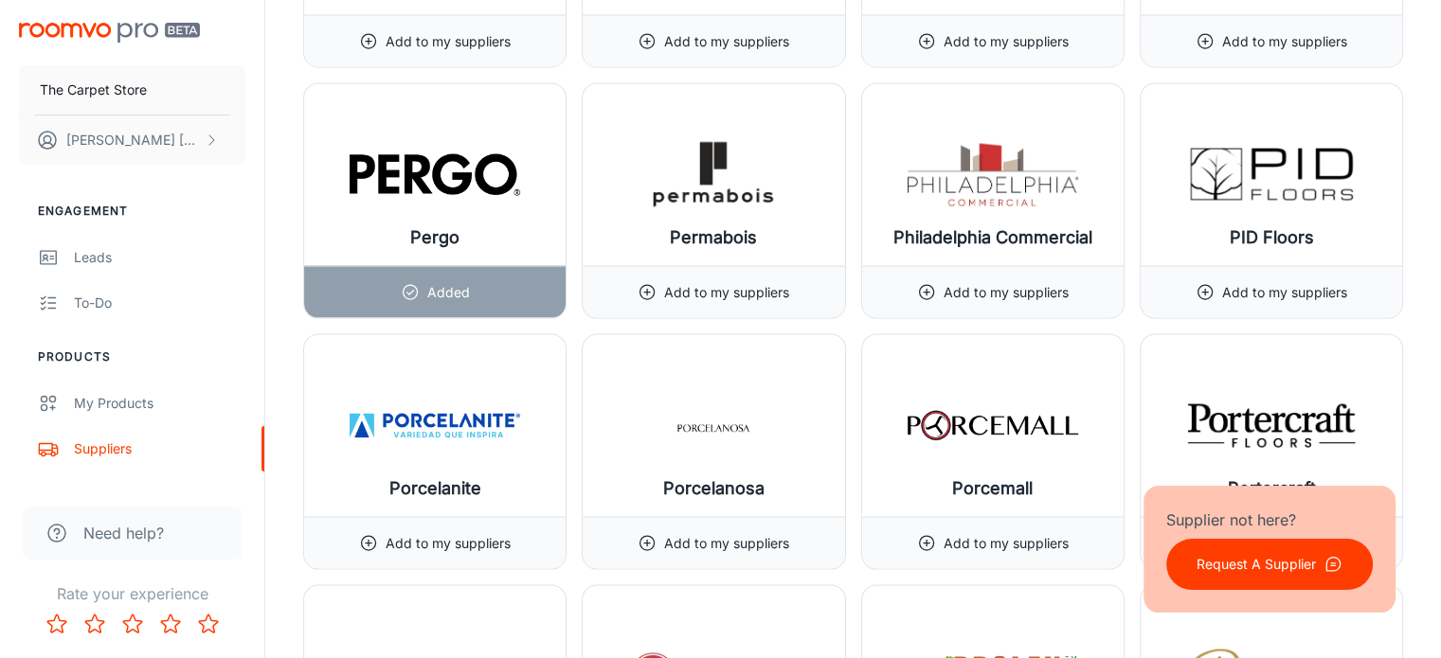
scroll to position [18244, 0]
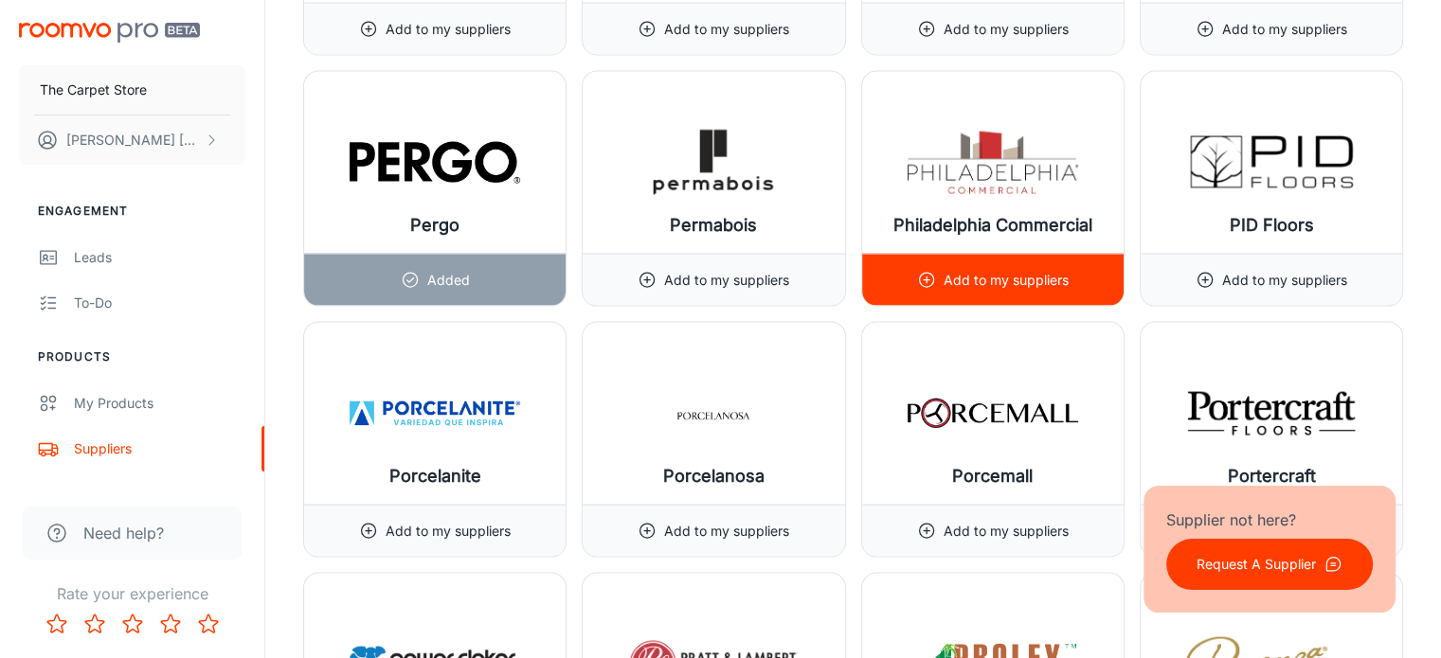
click at [1030, 270] on p "Add to my suppliers" at bounding box center [1005, 280] width 125 height 21
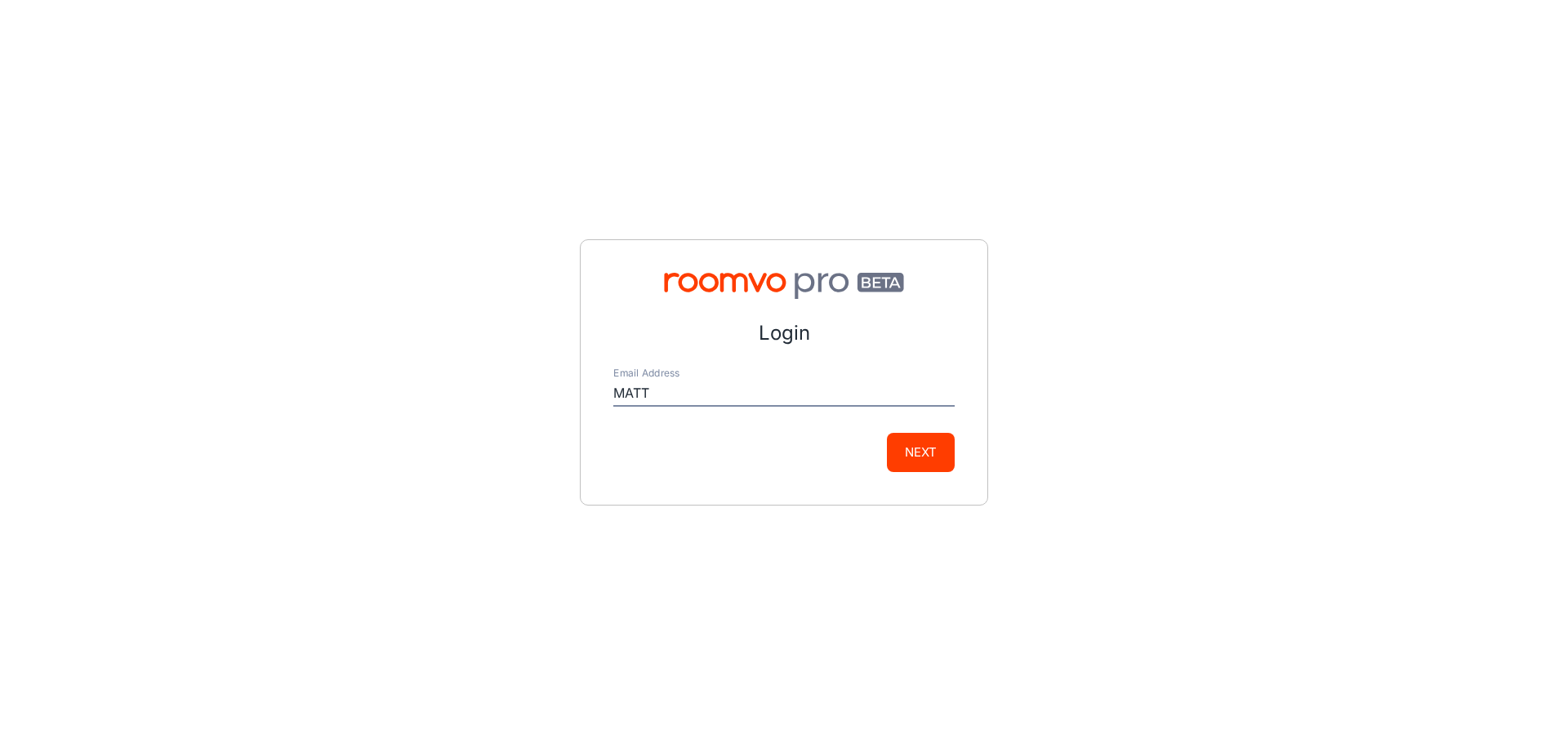
type input "[EMAIL_ADDRESS][DOMAIN_NAME]"
click at [925, 451] on button "Next" at bounding box center [921, 452] width 68 height 39
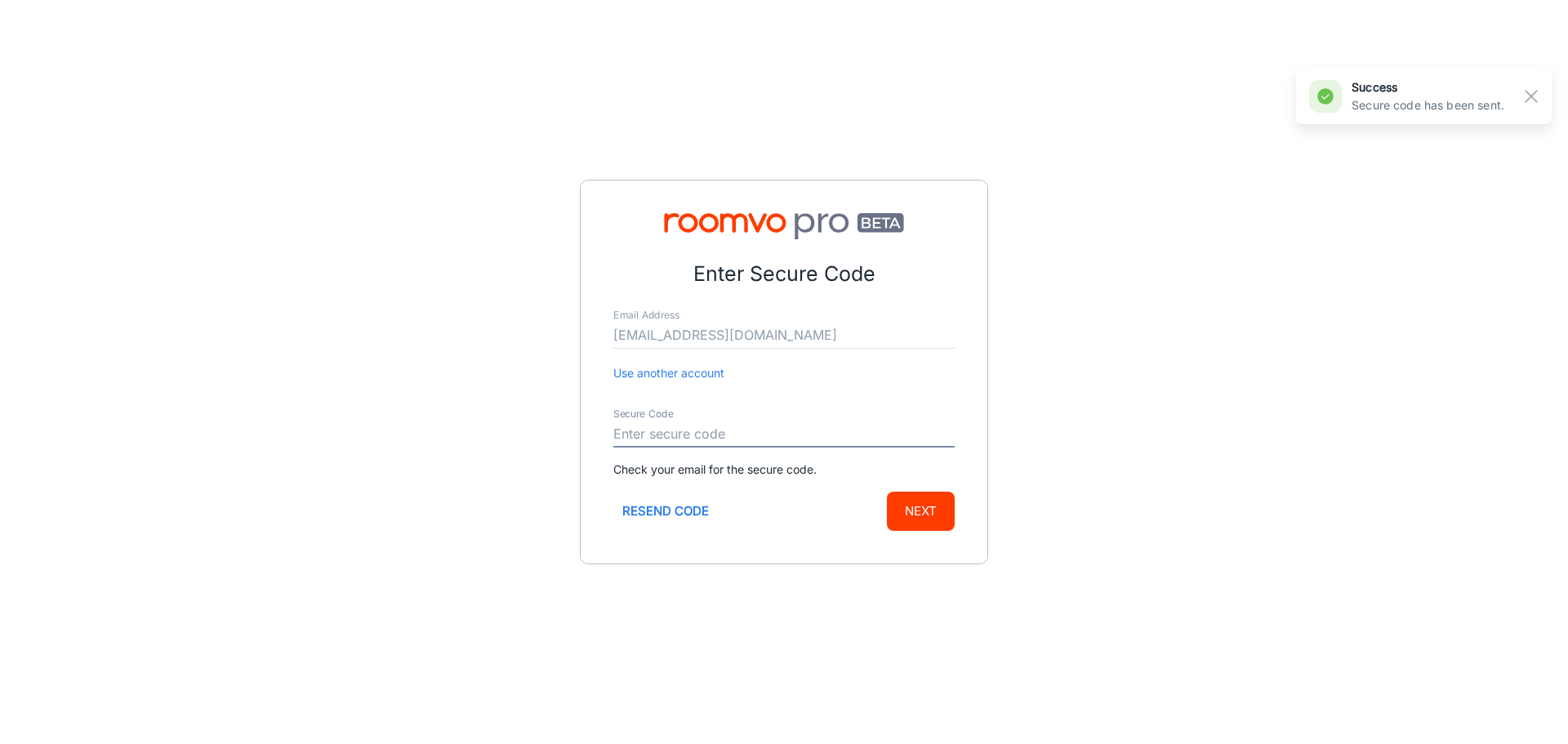
click at [704, 437] on input "Secure Code" at bounding box center [784, 435] width 342 height 26
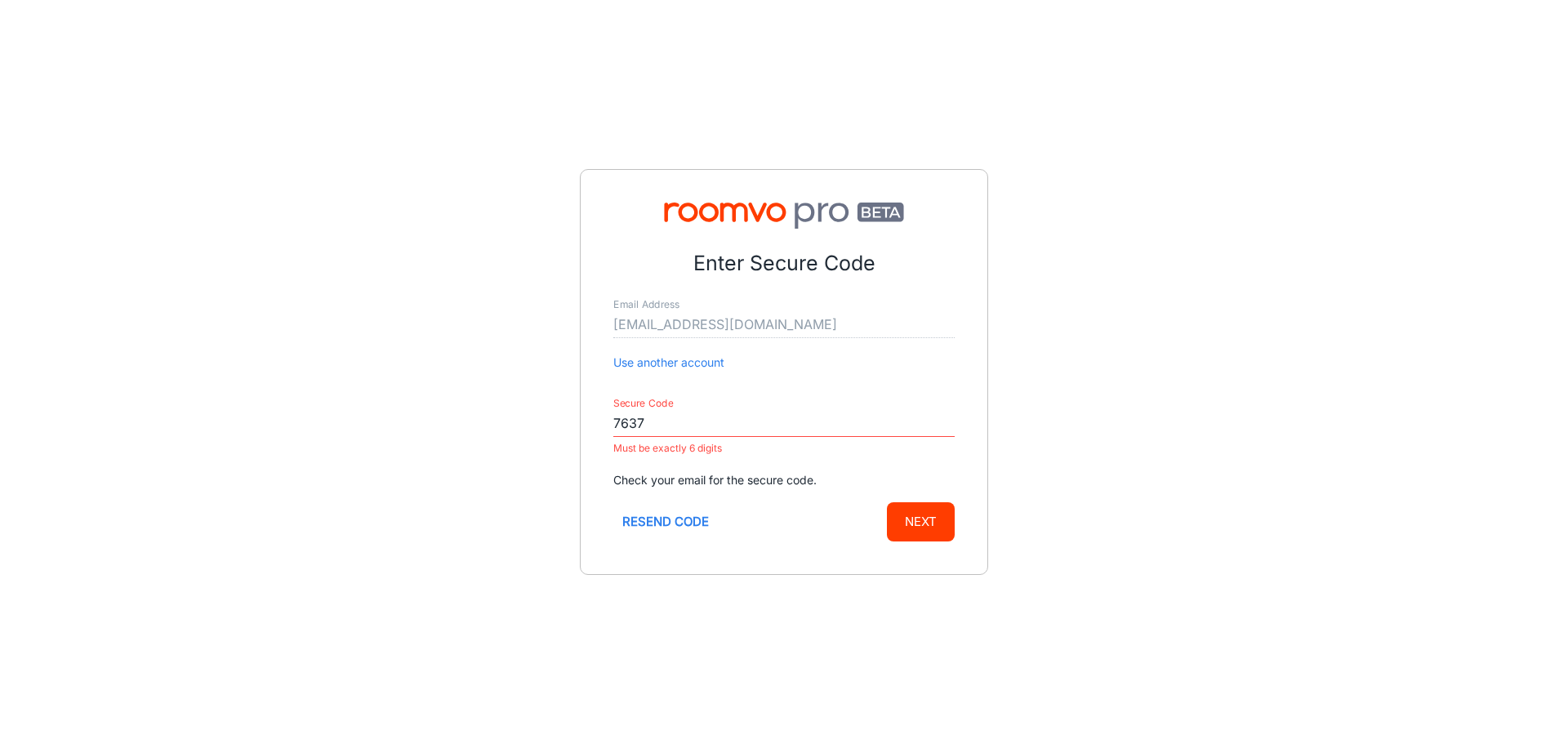
click at [701, 426] on input "7637" at bounding box center [784, 423] width 342 height 26
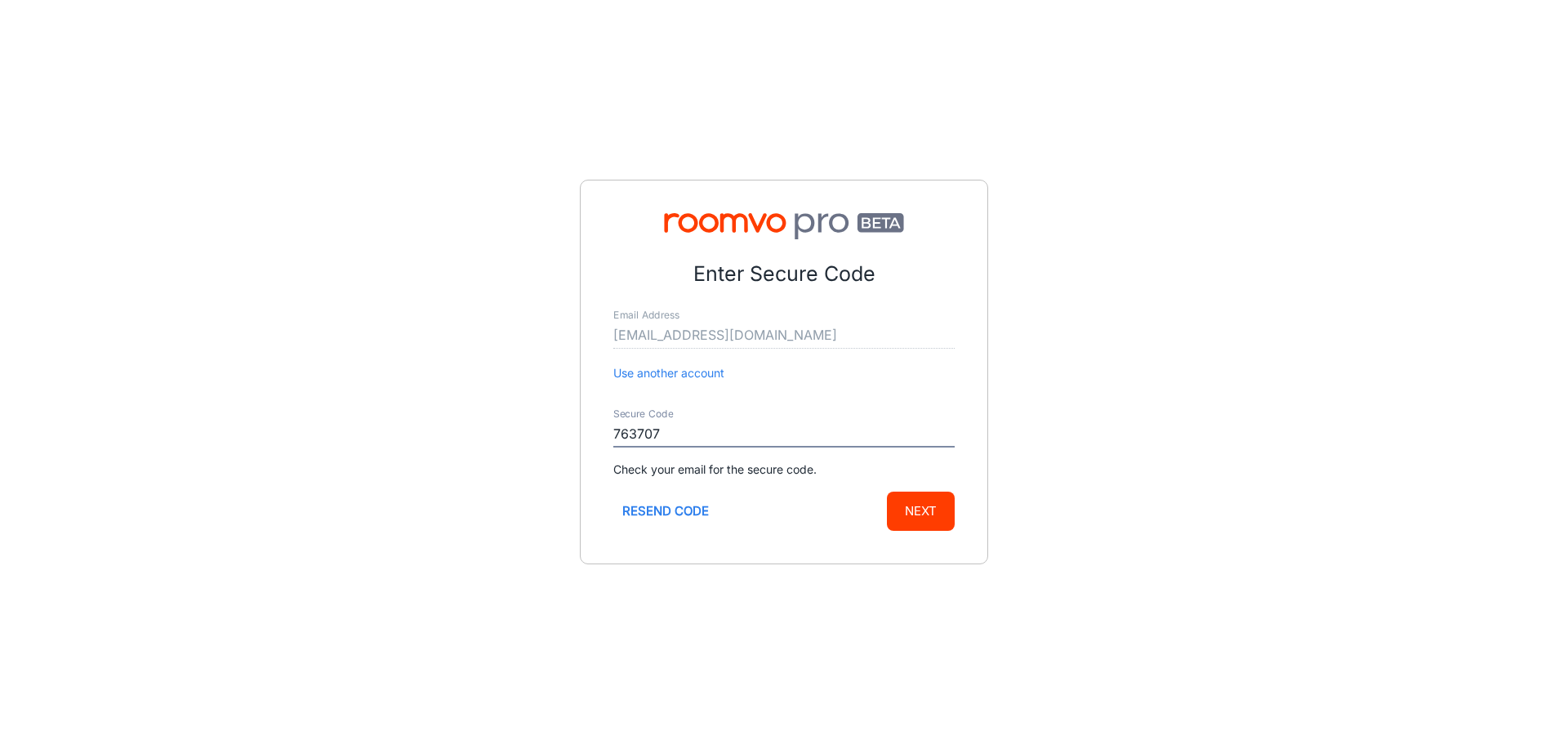
type input "763707"
click at [938, 510] on button "Next" at bounding box center [921, 510] width 68 height 39
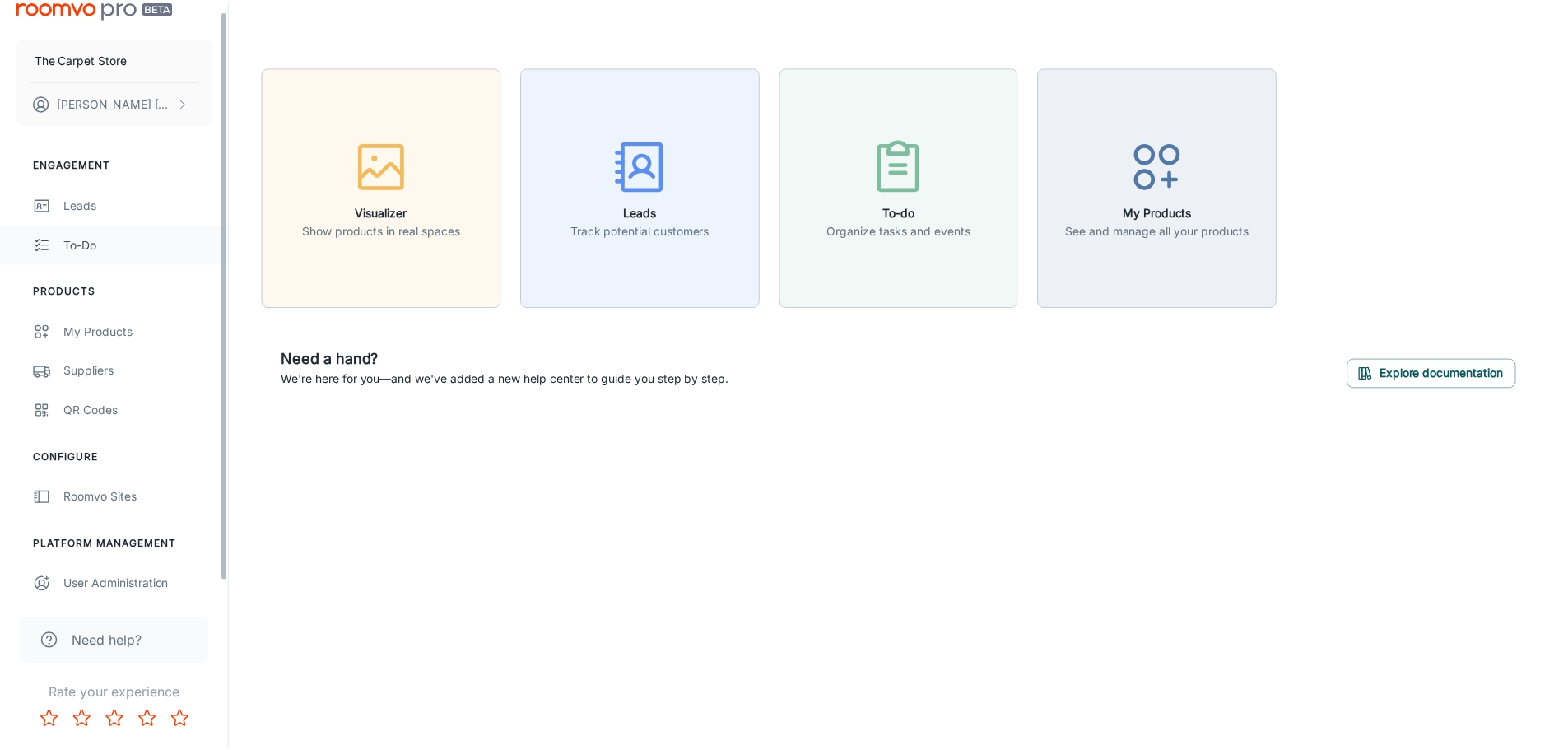
scroll to position [25, 0]
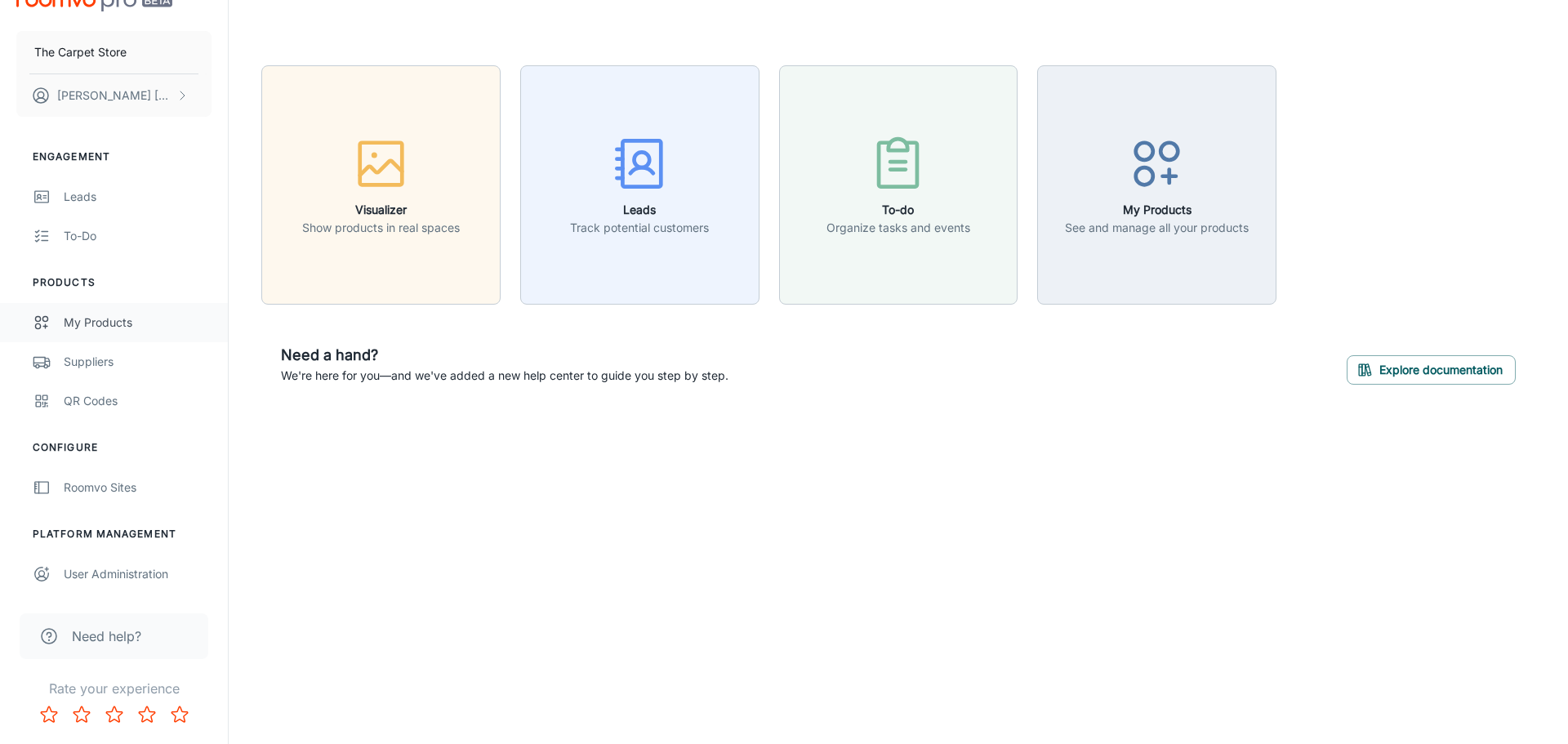
click at [100, 319] on div "My Products" at bounding box center [137, 322] width 147 height 18
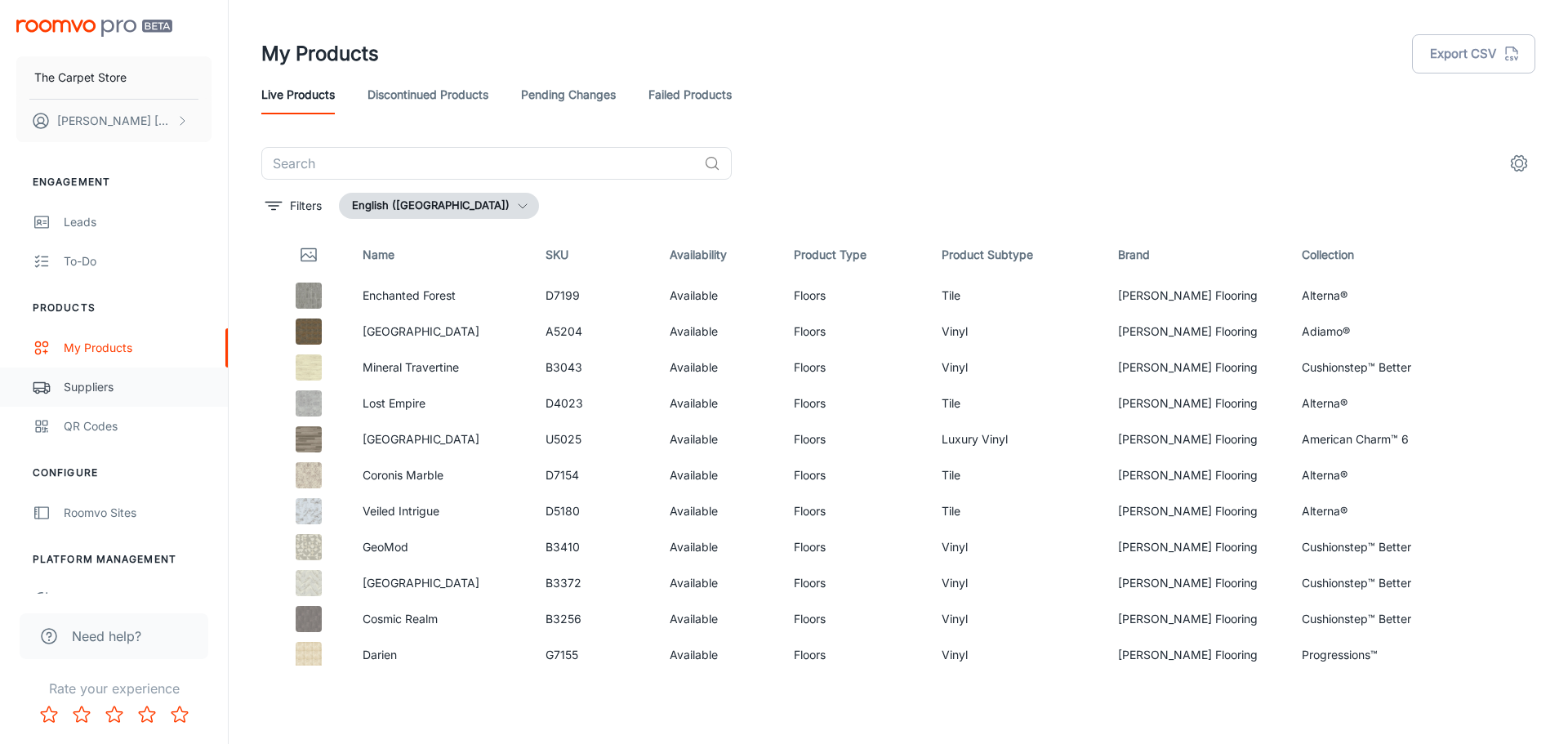
click at [107, 391] on div "Suppliers" at bounding box center [137, 387] width 147 height 18
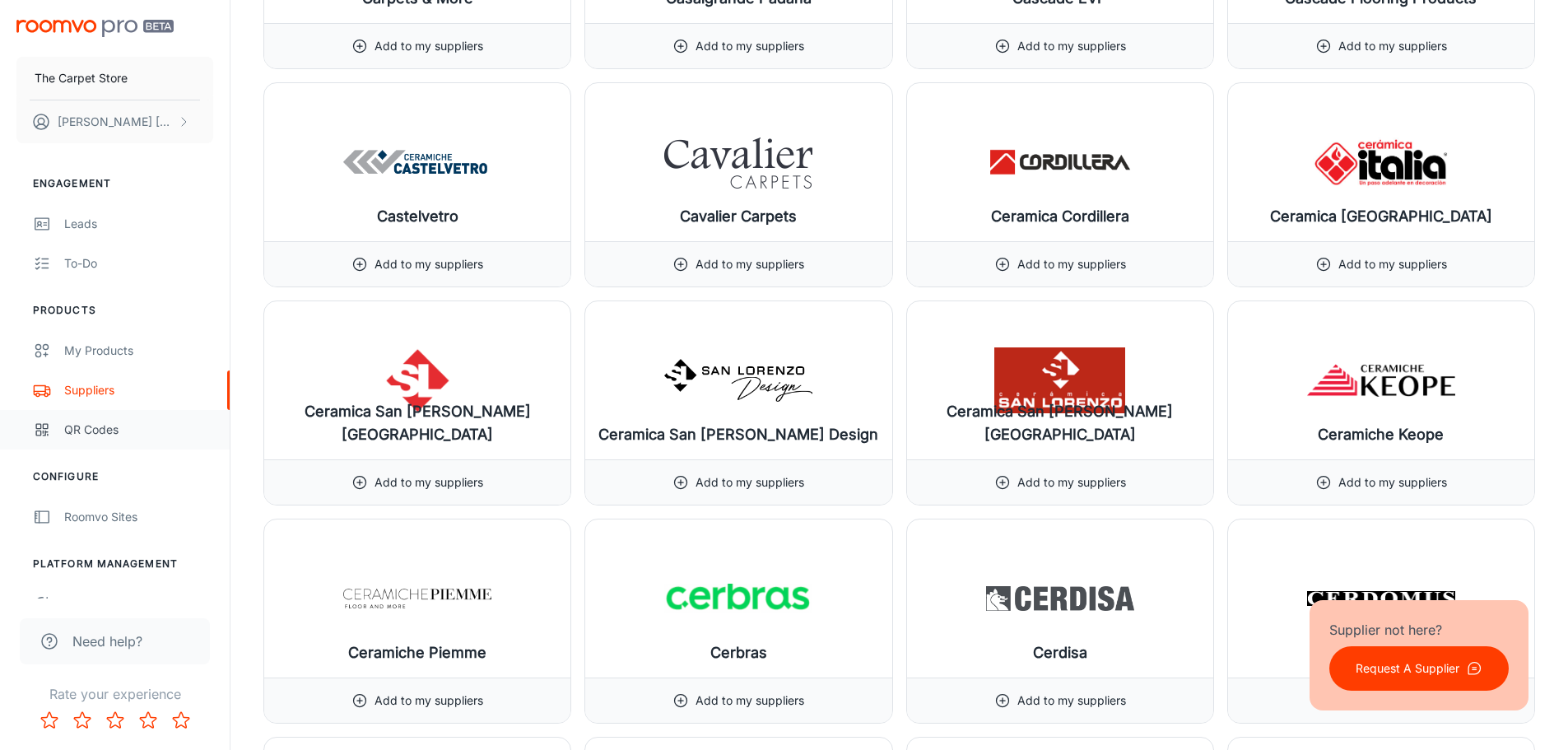
scroll to position [4527, 0]
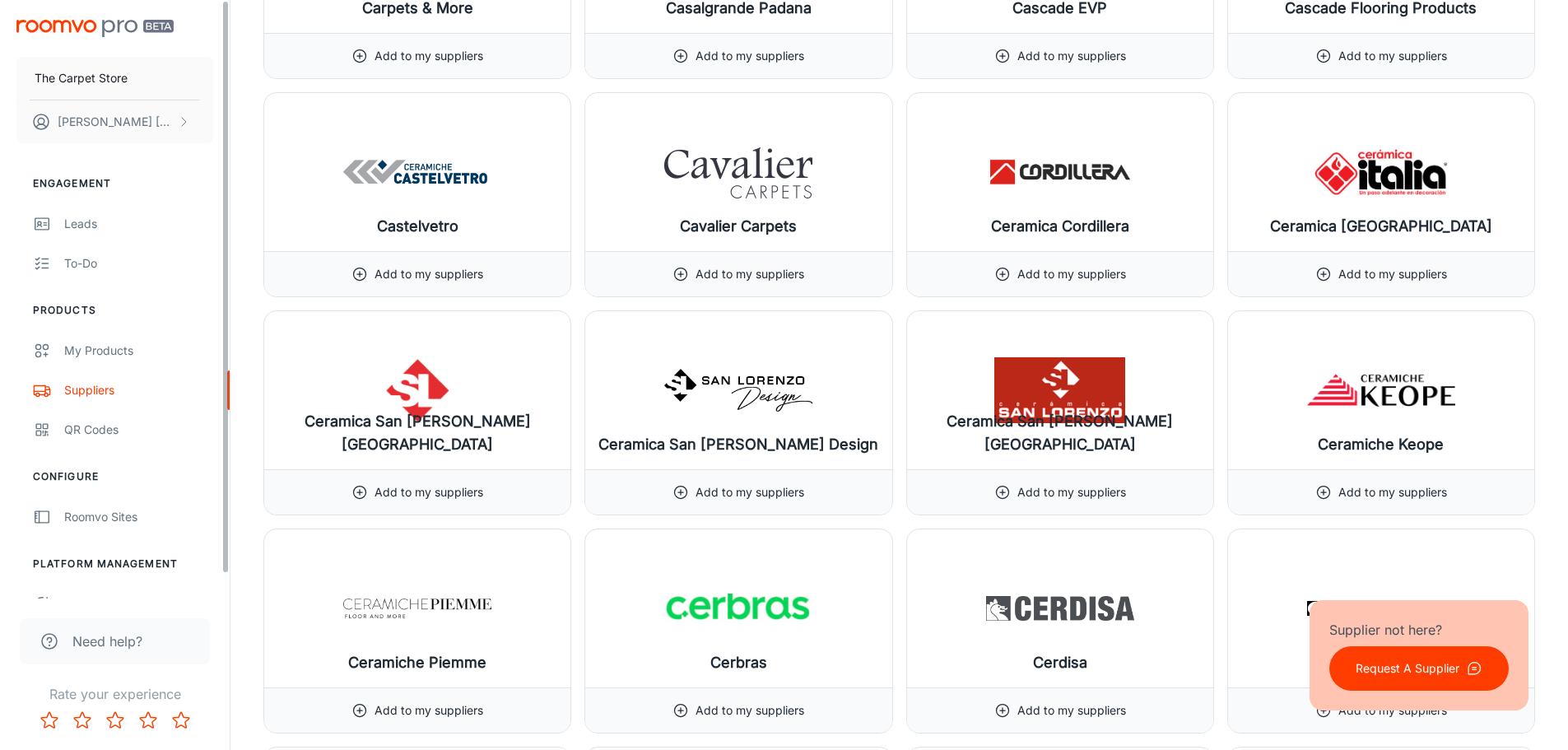
drag, startPoint x: 223, startPoint y: 388, endPoint x: 233, endPoint y: 335, distance: 53.9
drag, startPoint x: 226, startPoint y: 396, endPoint x: 223, endPoint y: 375, distance: 21.2
click at [223, 375] on div "The Carpet Store Matthew Riley Engagement Leads To-do Products My Products Supp…" at bounding box center [115, 299] width 229 height 599
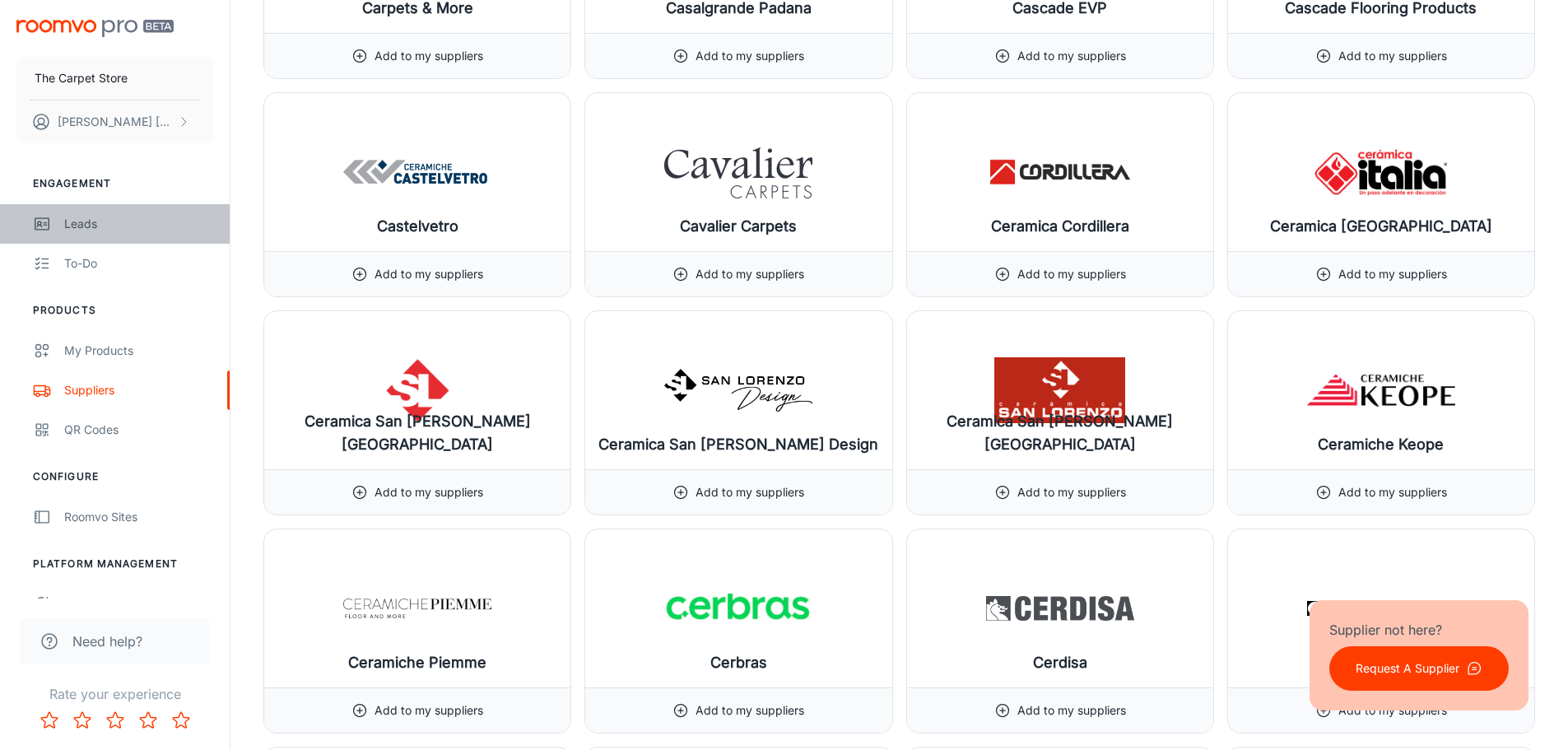
click at [78, 222] on div "Leads" at bounding box center [138, 223] width 149 height 18
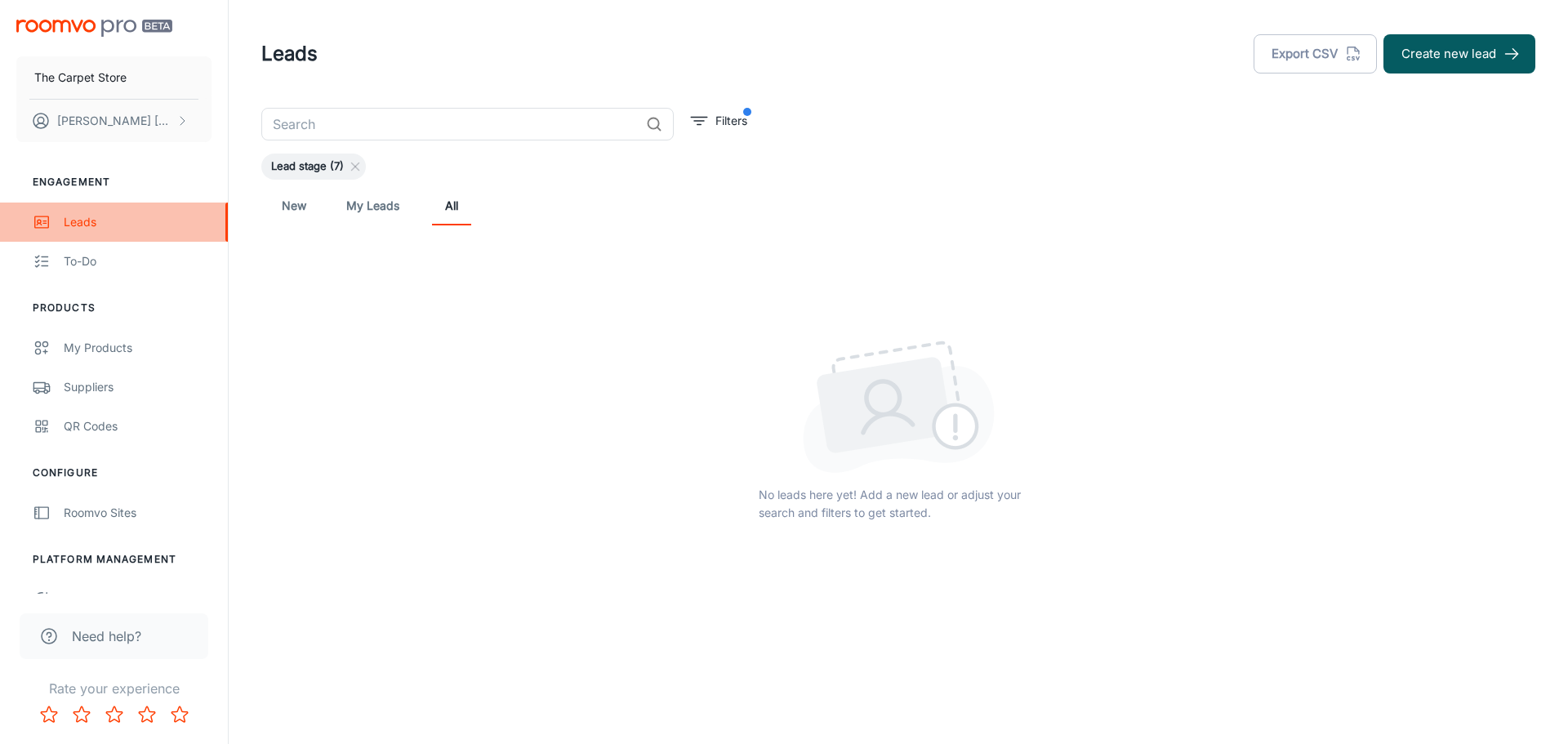
click at [78, 222] on div "Leads" at bounding box center [137, 222] width 147 height 18
click at [293, 208] on link "New" at bounding box center [293, 205] width 39 height 39
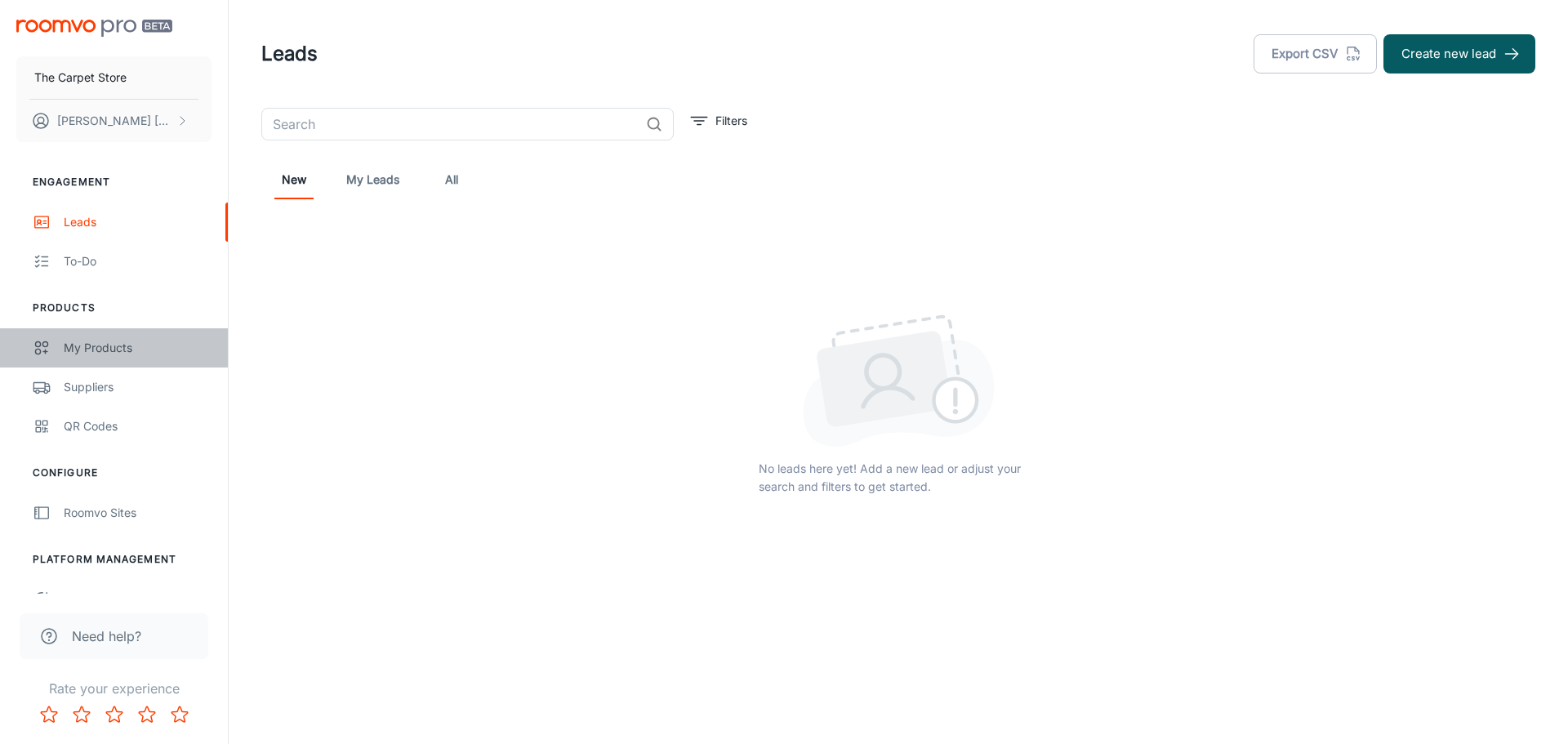
click at [132, 348] on div "My Products" at bounding box center [137, 347] width 147 height 18
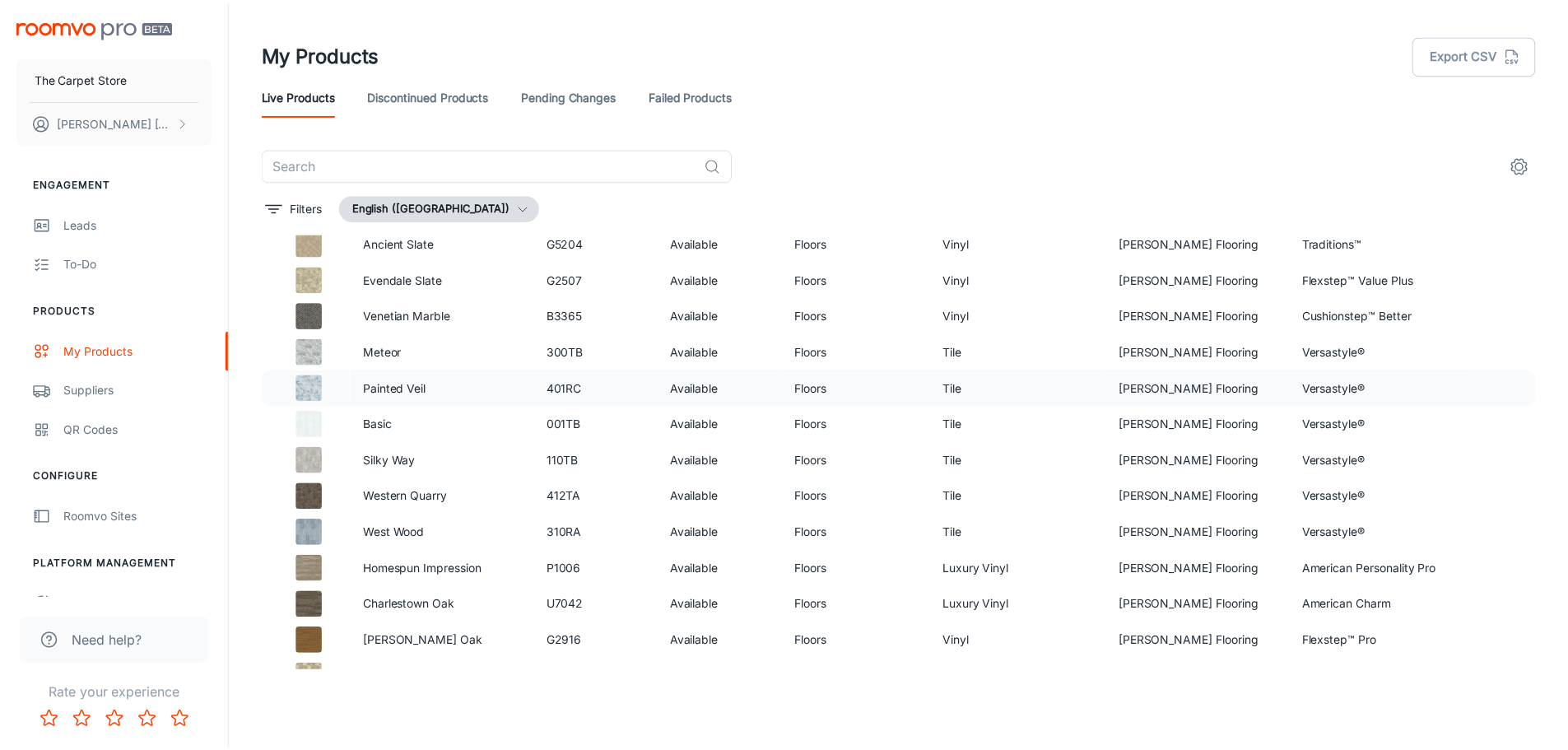
scroll to position [576, 0]
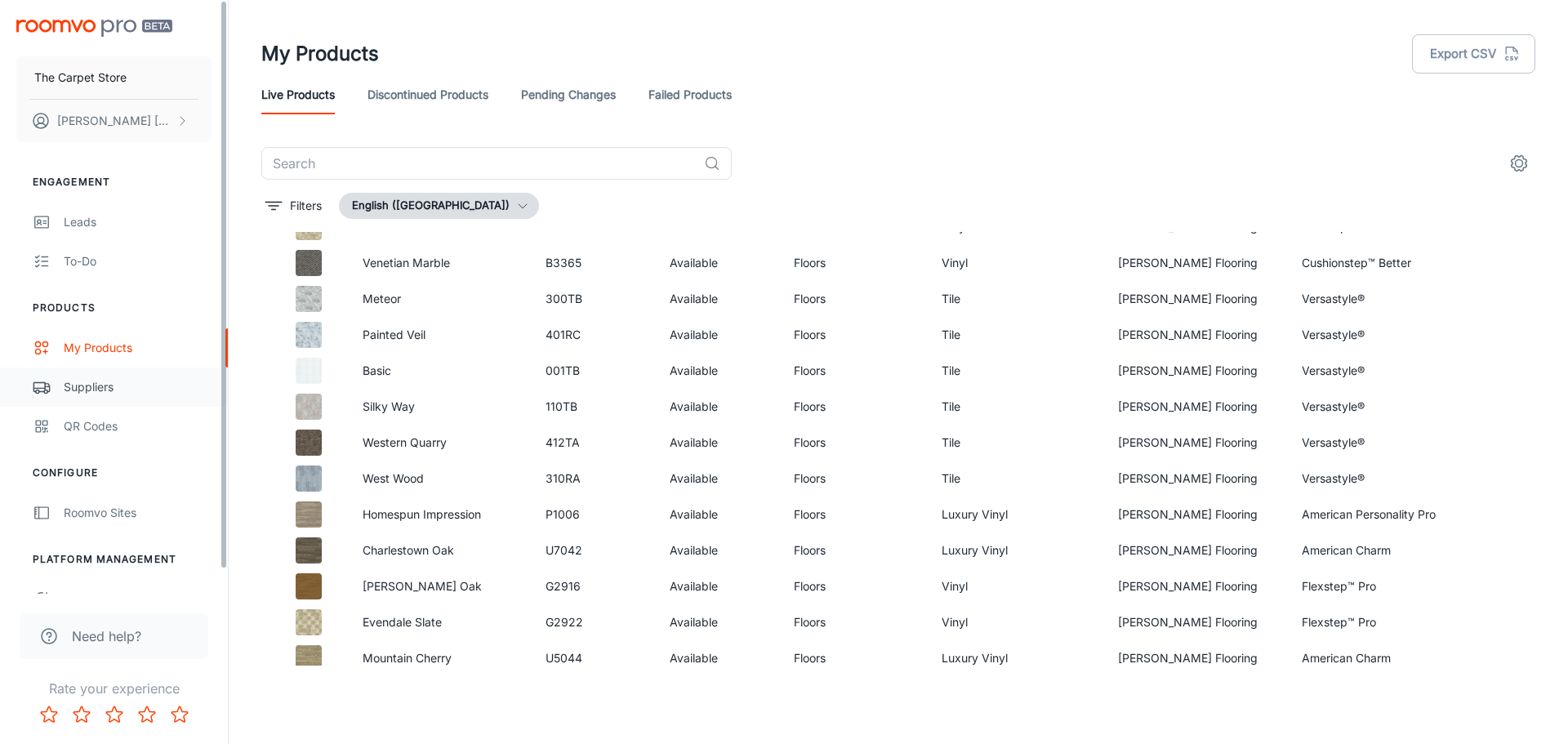
click at [141, 385] on div "Suppliers" at bounding box center [137, 387] width 147 height 18
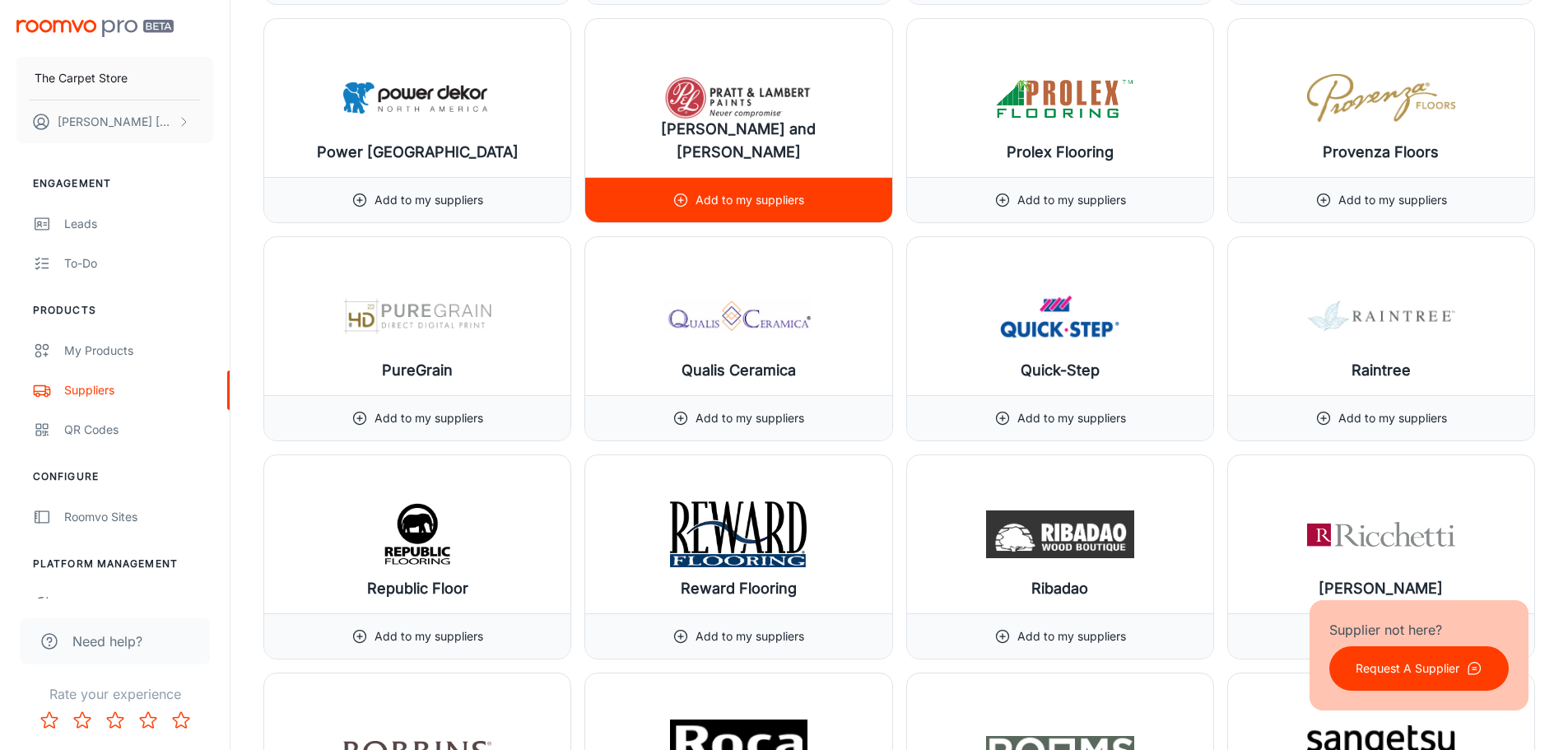
scroll to position [16462, 0]
